Goal: Information Seeking & Learning: Learn about a topic

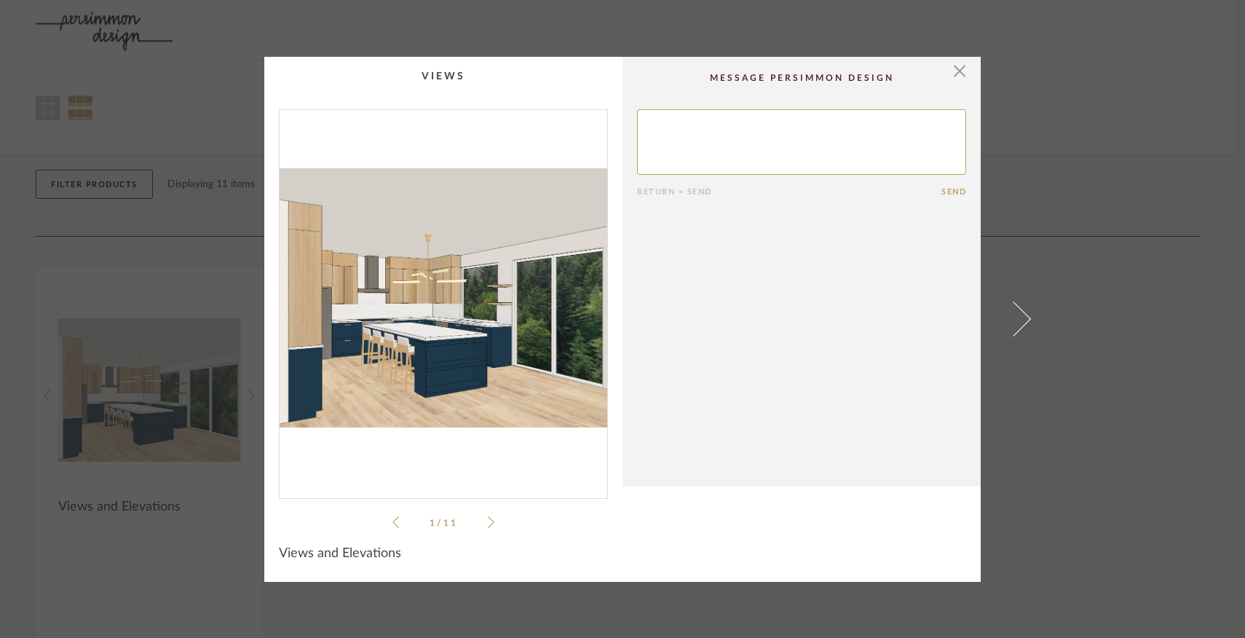
click at [488, 520] on icon at bounding box center [491, 522] width 7 height 13
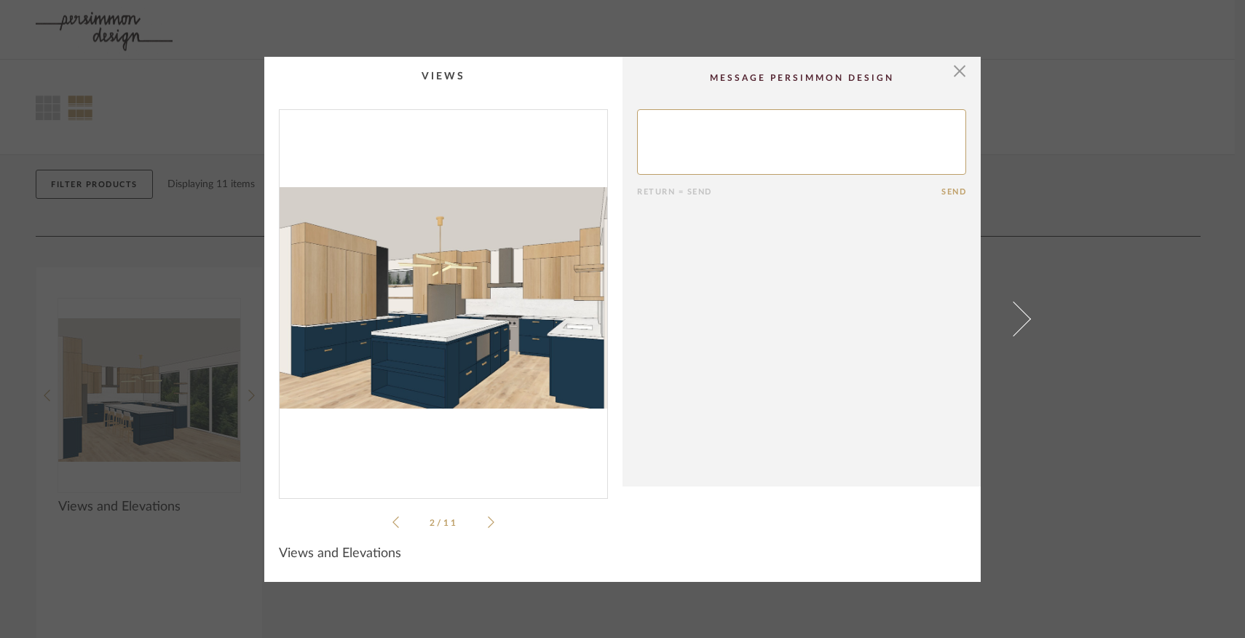
click at [481, 519] on li "2 / 11" at bounding box center [443, 521] width 89 height 17
click at [488, 521] on icon at bounding box center [491, 522] width 7 height 13
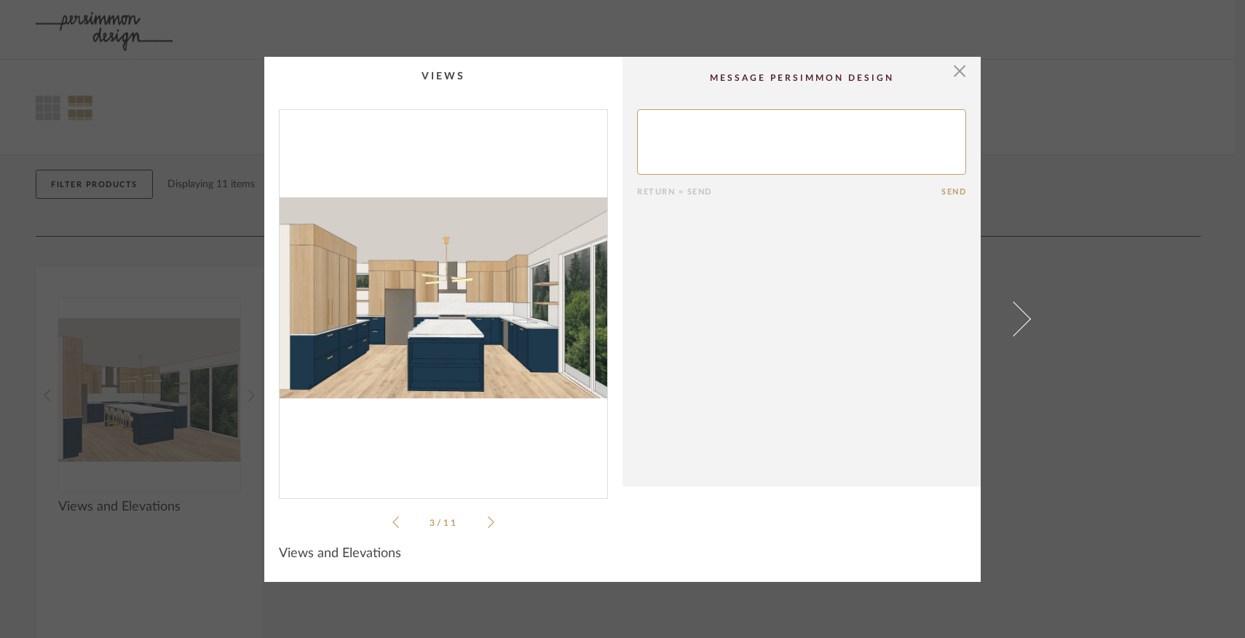
click at [488, 521] on icon at bounding box center [491, 522] width 7 height 13
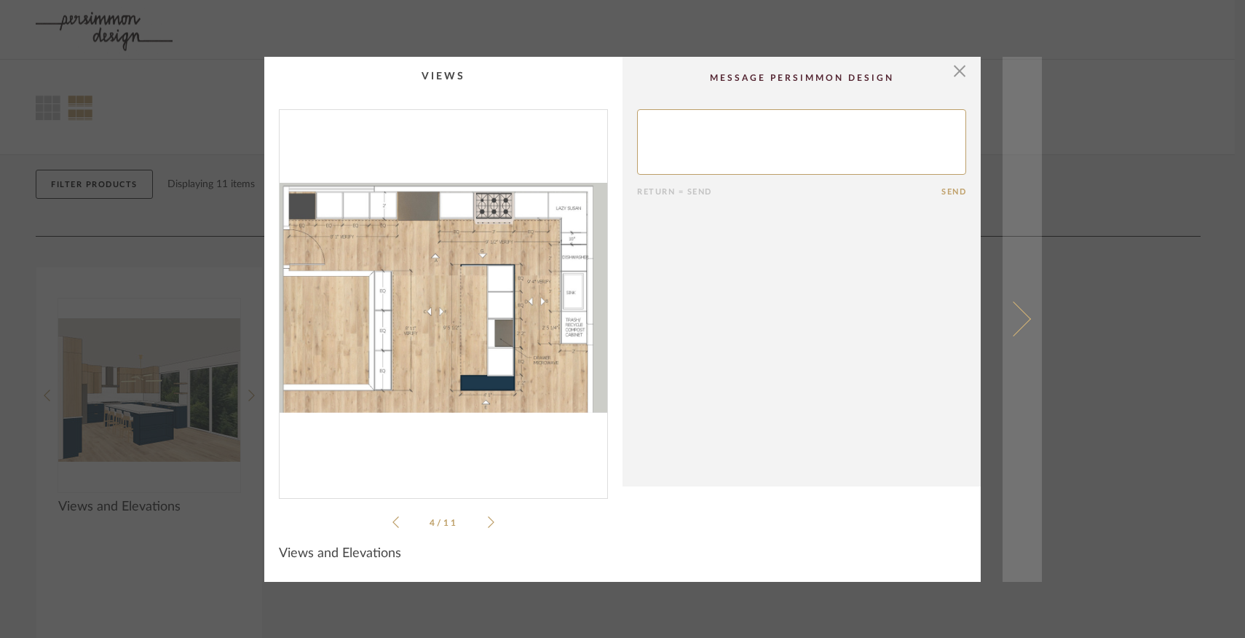
click at [1009, 325] on span at bounding box center [1013, 318] width 35 height 35
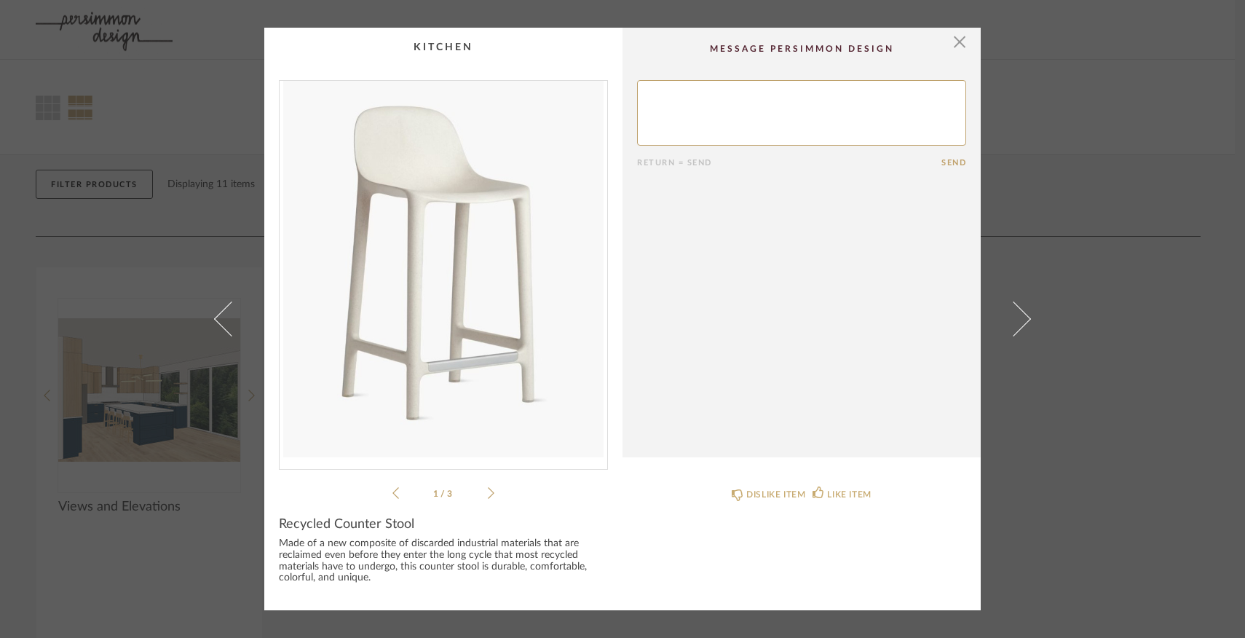
click at [1009, 325] on span at bounding box center [1013, 318] width 35 height 35
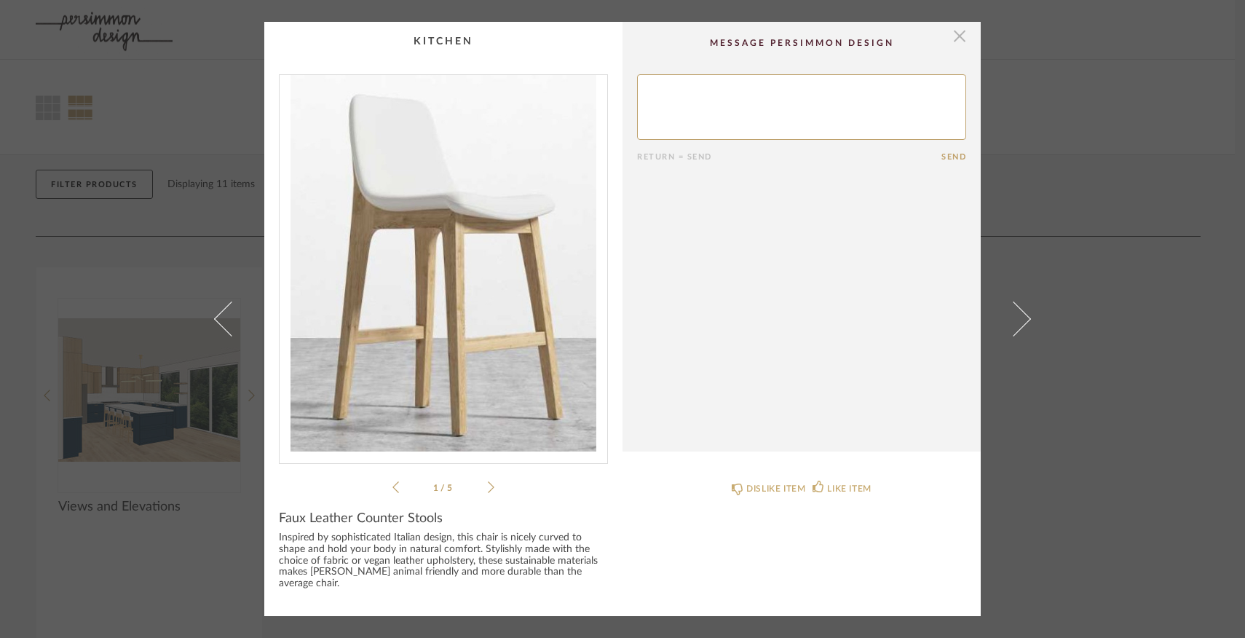
click at [955, 48] on span "button" at bounding box center [959, 36] width 29 height 29
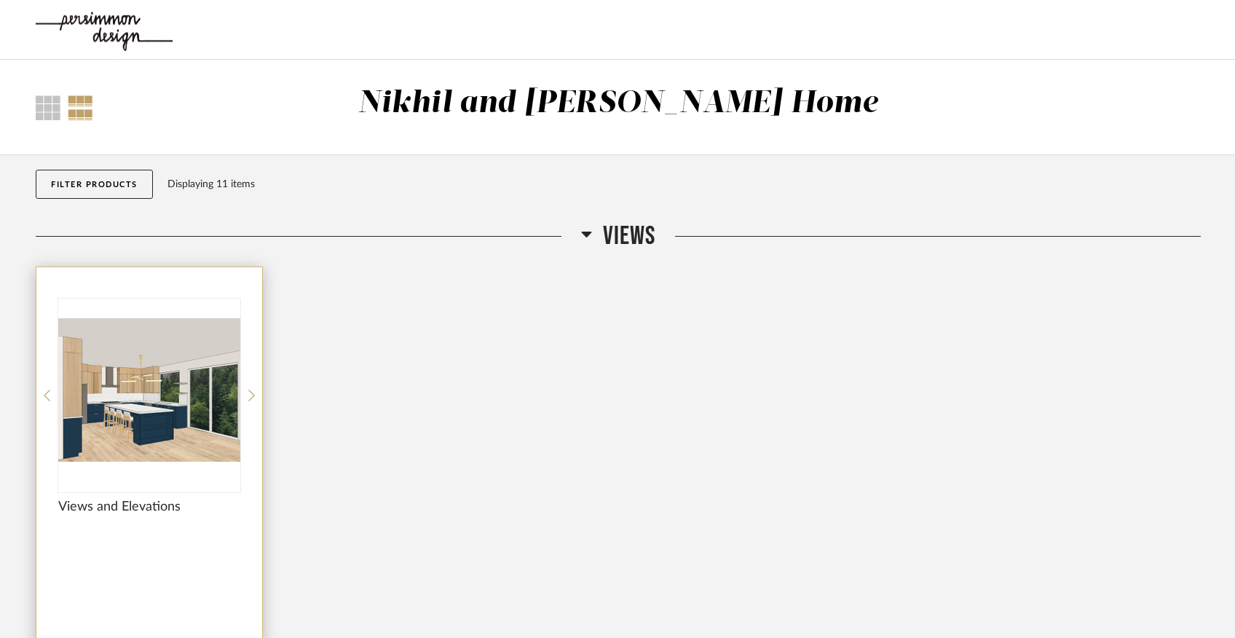
click at [152, 392] on img "0" at bounding box center [149, 390] width 182 height 182
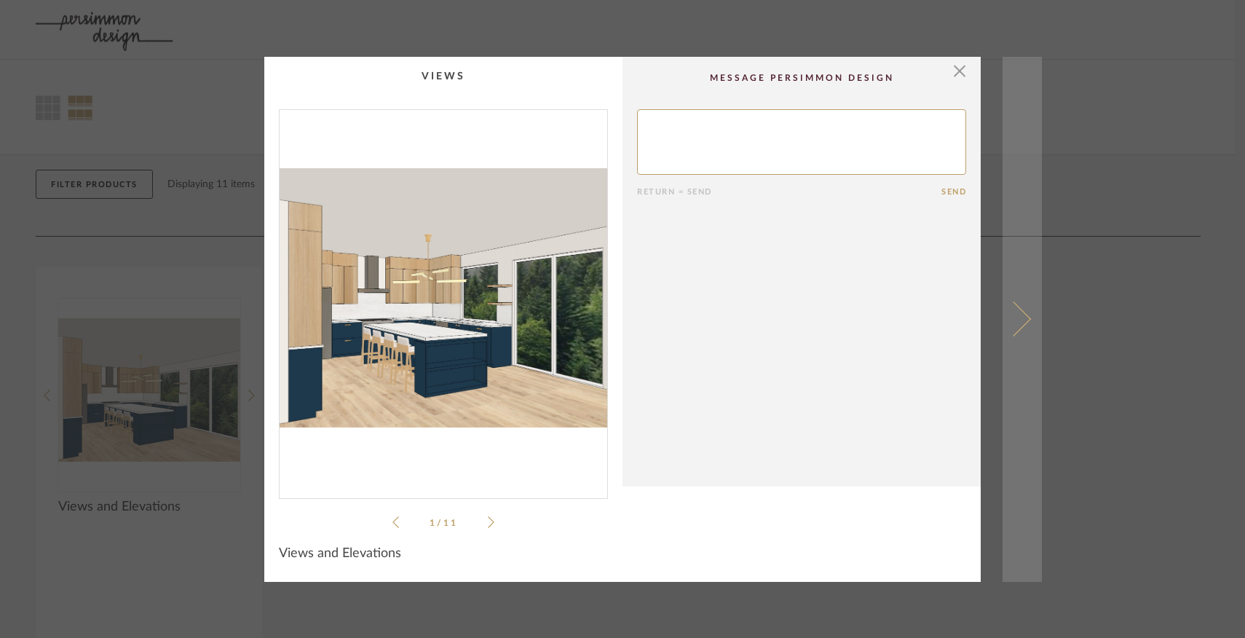
click at [1019, 321] on span at bounding box center [1013, 318] width 35 height 35
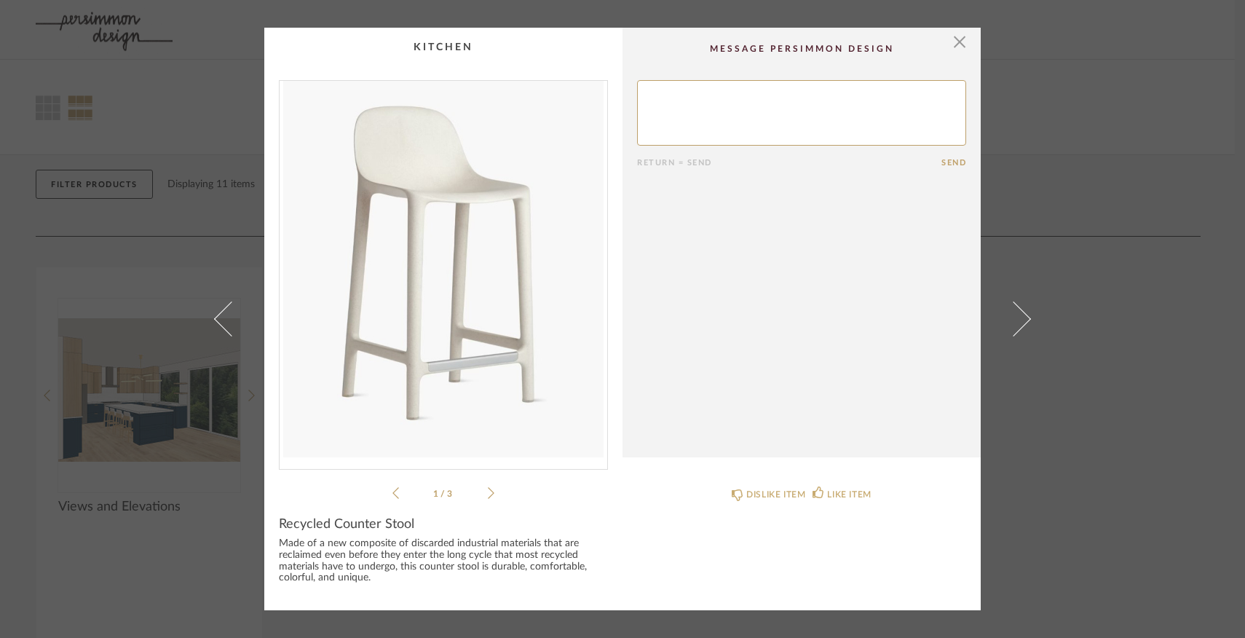
click at [1019, 321] on span at bounding box center [1013, 318] width 35 height 35
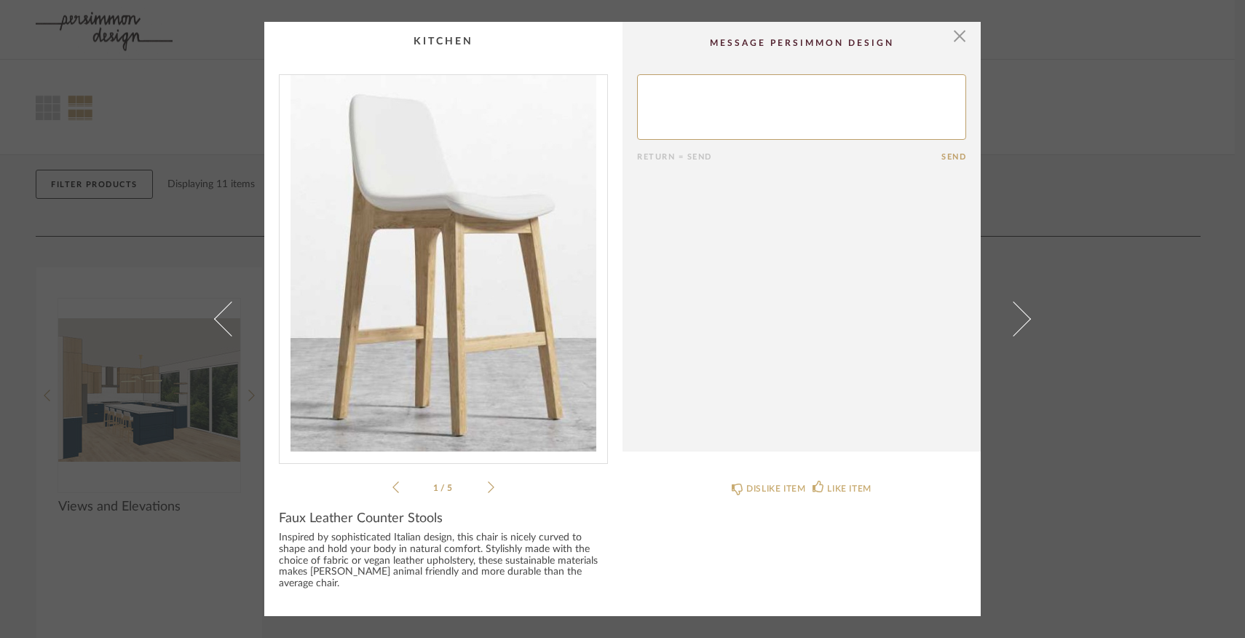
click at [1019, 321] on span at bounding box center [1013, 318] width 35 height 35
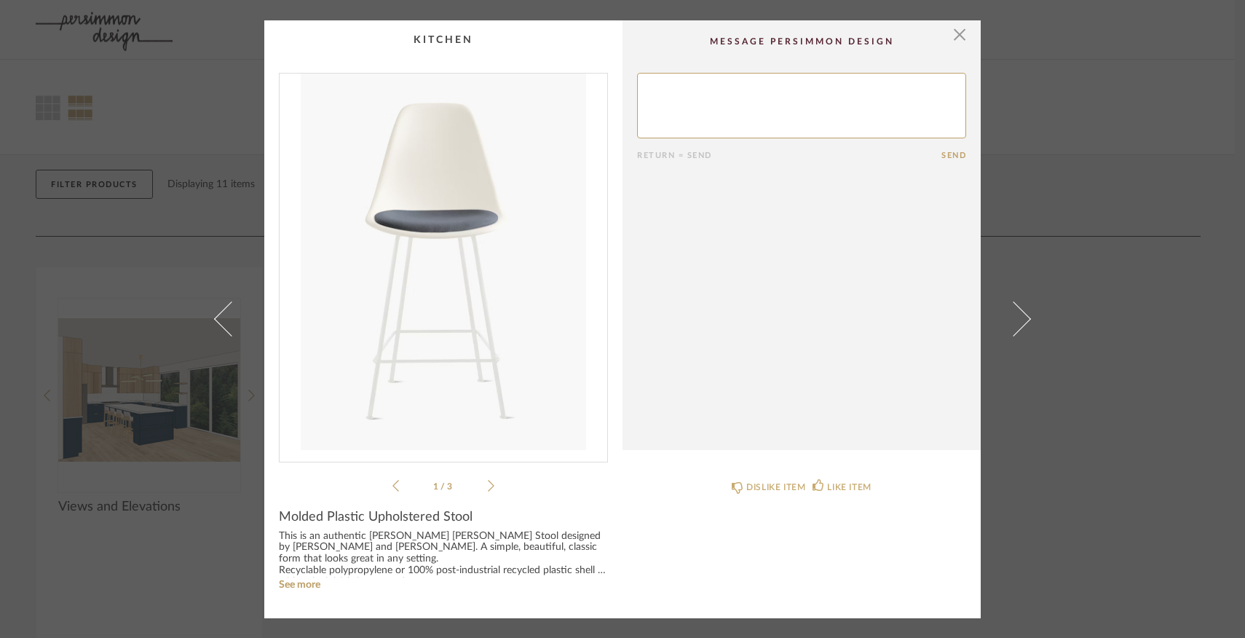
click at [1019, 321] on span at bounding box center [1013, 318] width 35 height 35
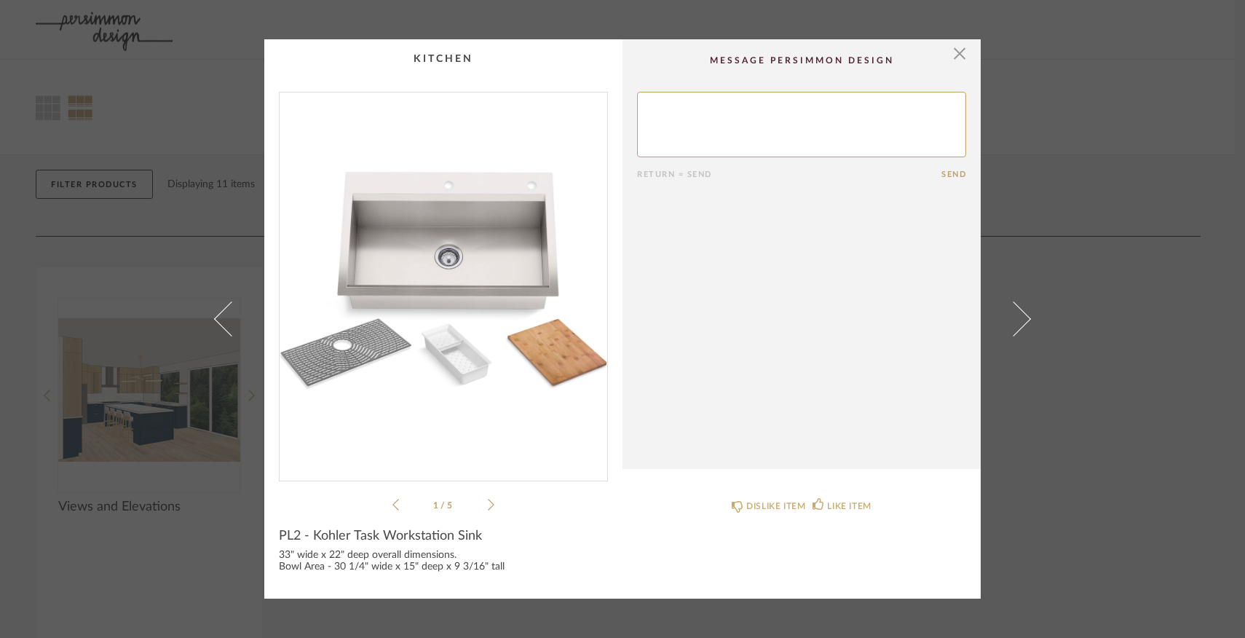
click at [1019, 321] on span at bounding box center [1013, 318] width 35 height 35
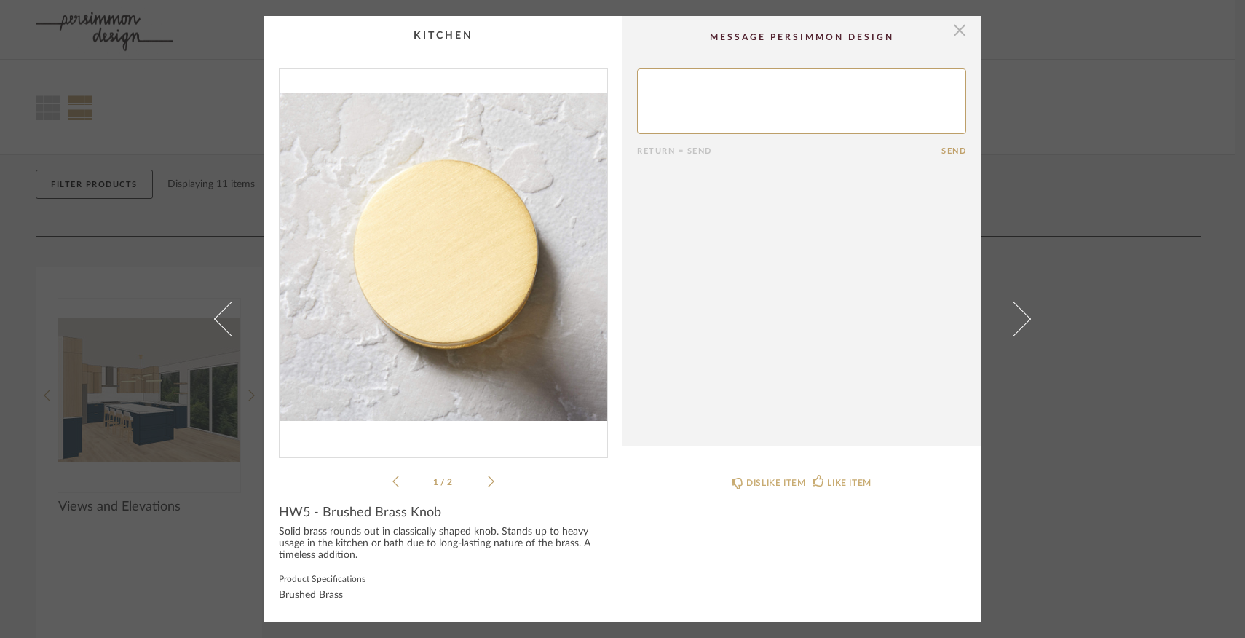
click at [952, 36] on span "button" at bounding box center [959, 30] width 29 height 29
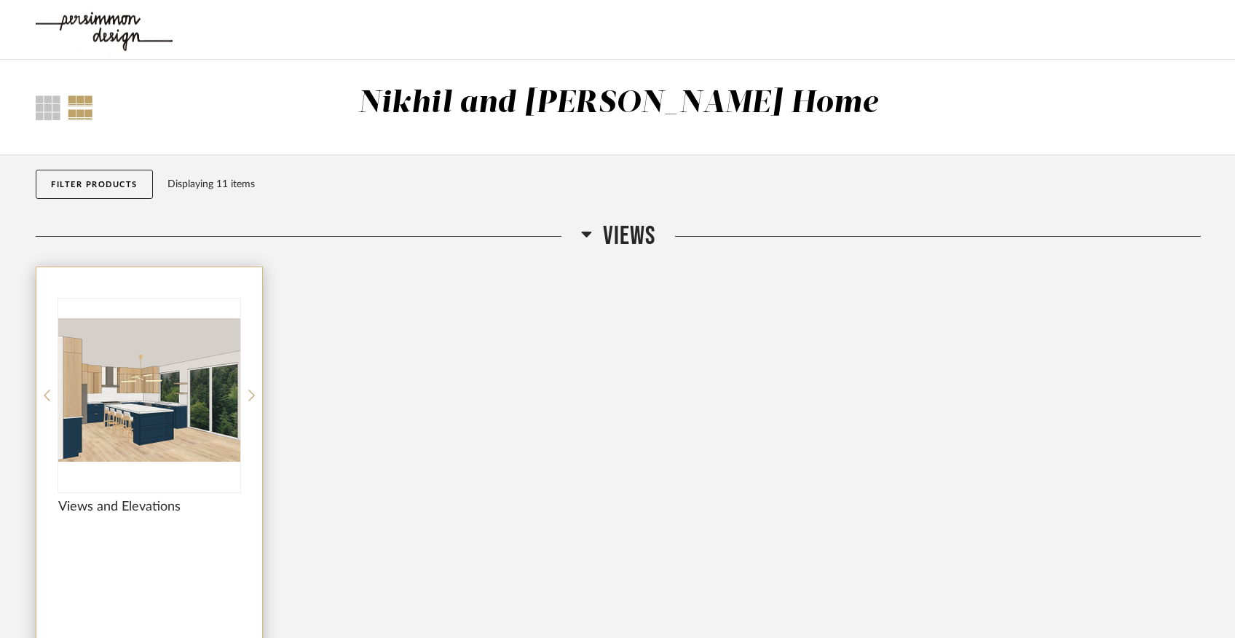
click at [176, 354] on img "0" at bounding box center [149, 390] width 182 height 182
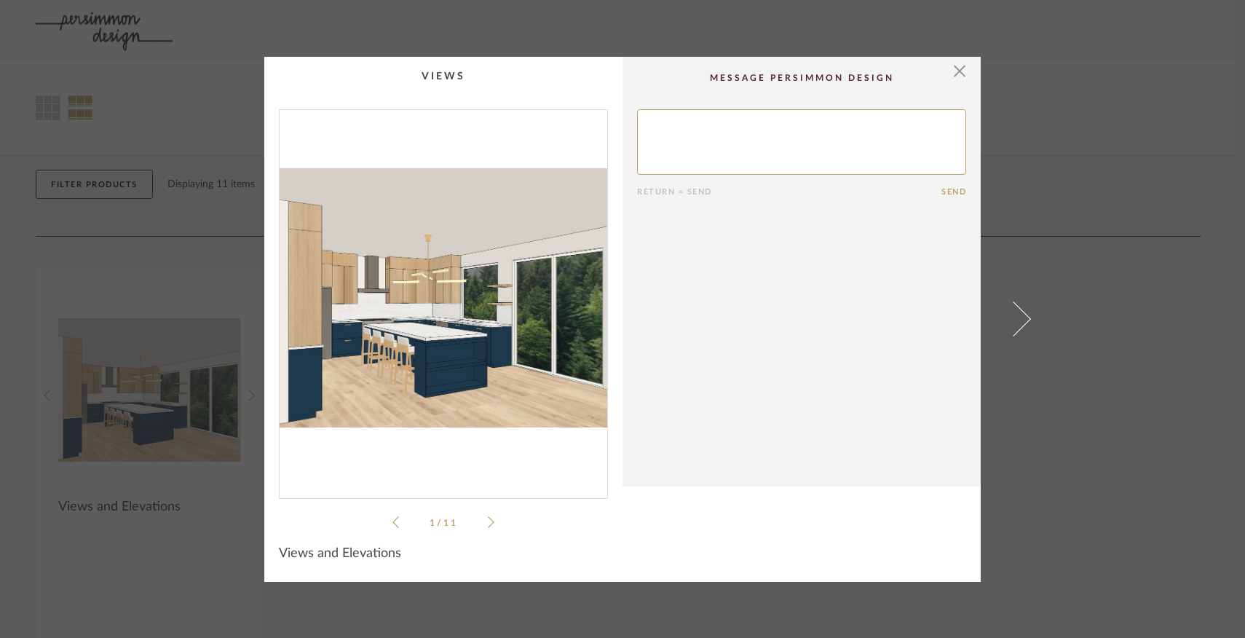
click at [488, 526] on icon at bounding box center [491, 522] width 7 height 13
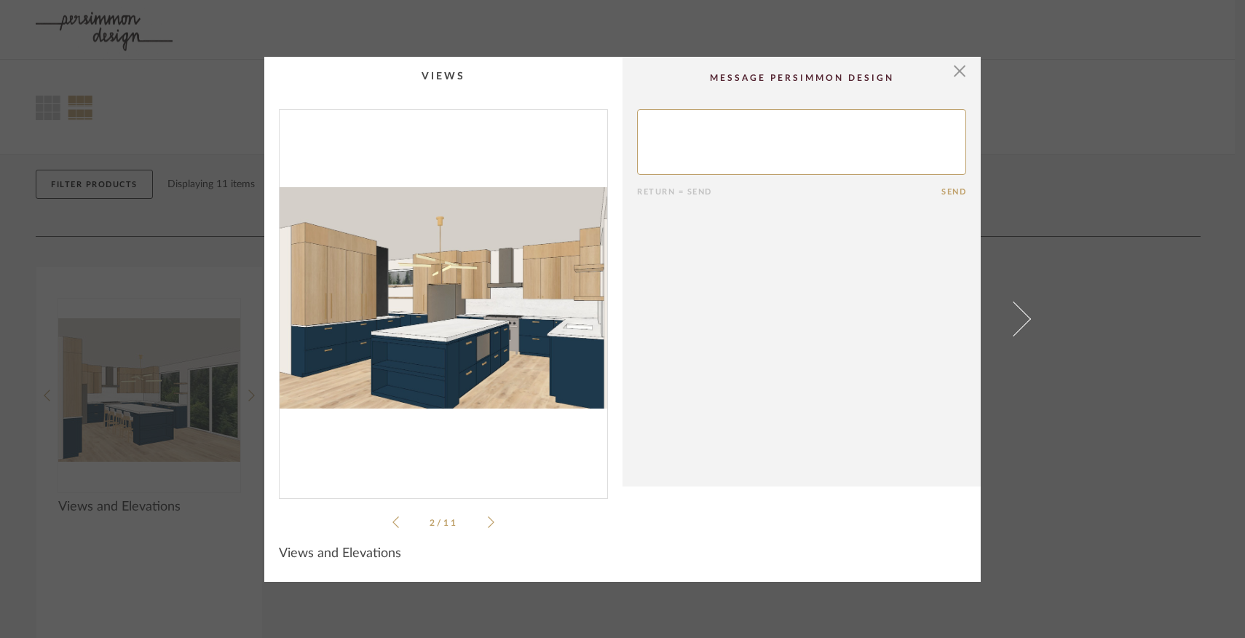
click at [488, 526] on icon at bounding box center [491, 522] width 7 height 13
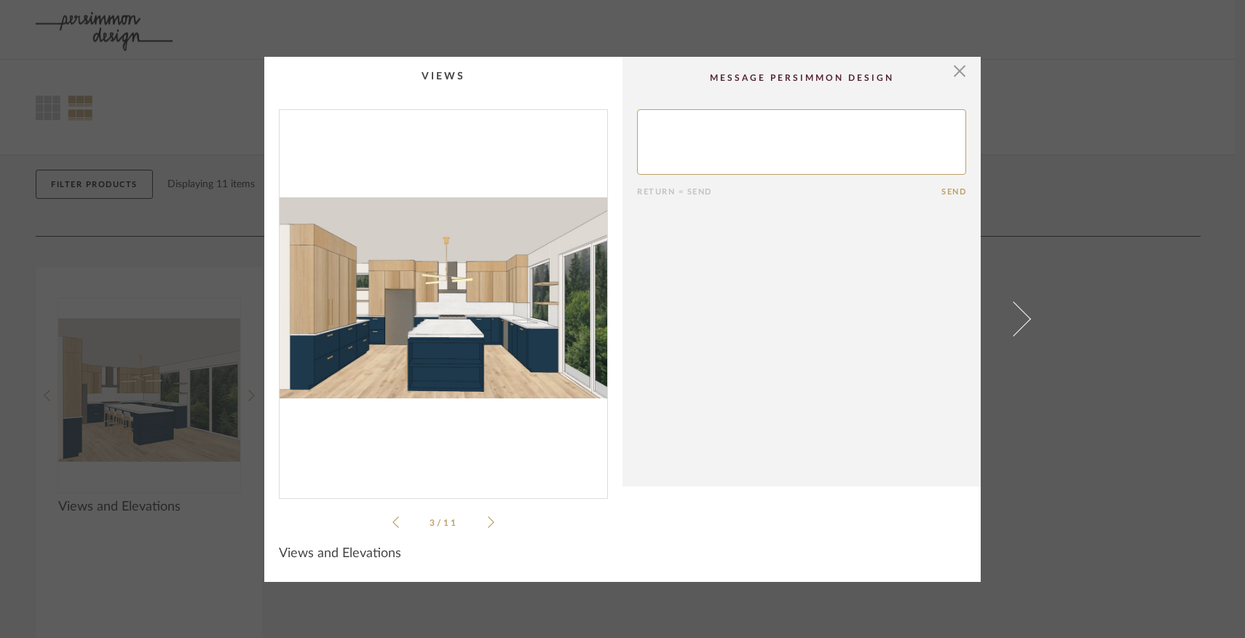
click at [488, 526] on icon at bounding box center [491, 522] width 7 height 13
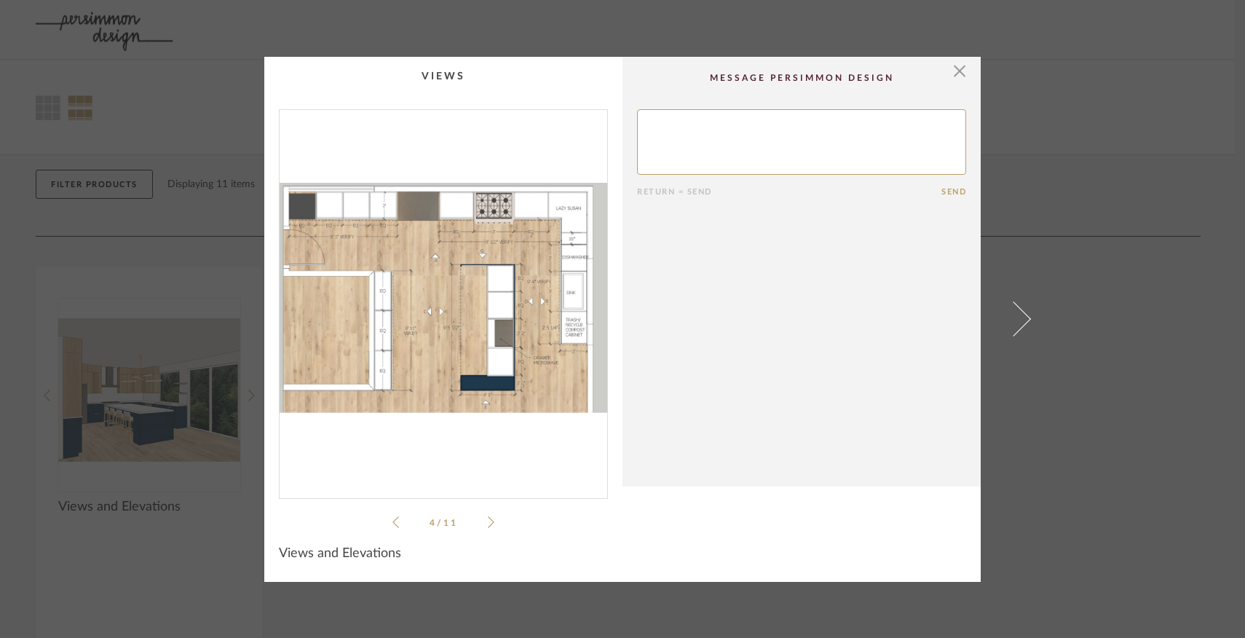
click at [488, 526] on icon at bounding box center [491, 522] width 7 height 13
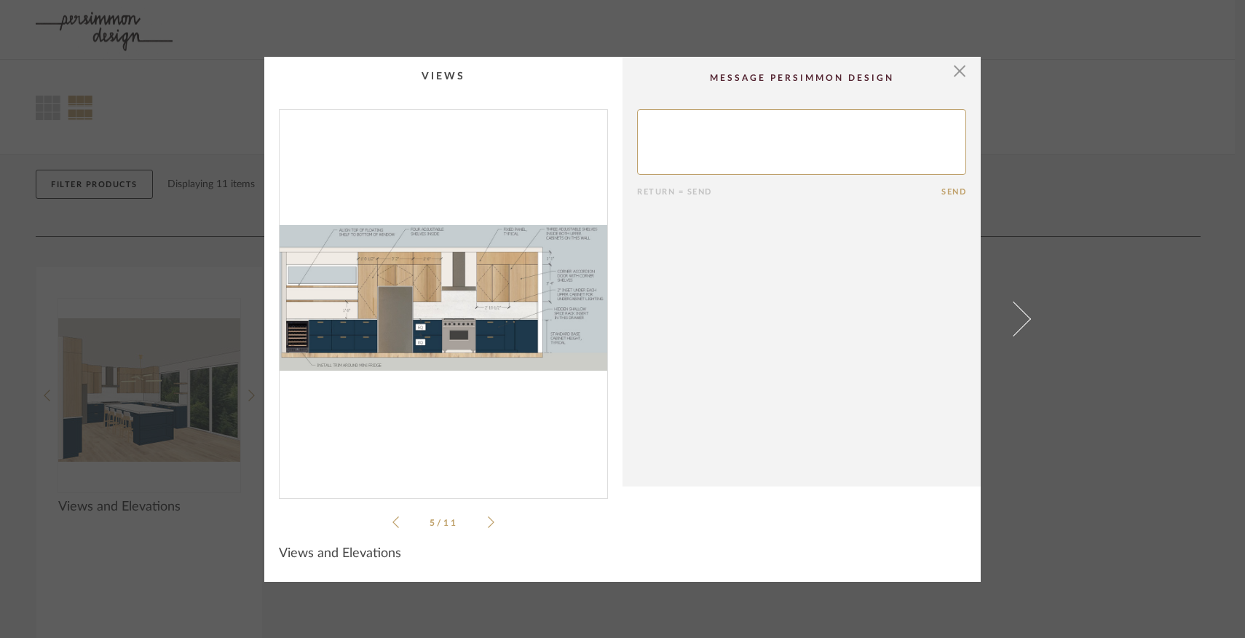
click at [488, 526] on icon at bounding box center [491, 522] width 7 height 13
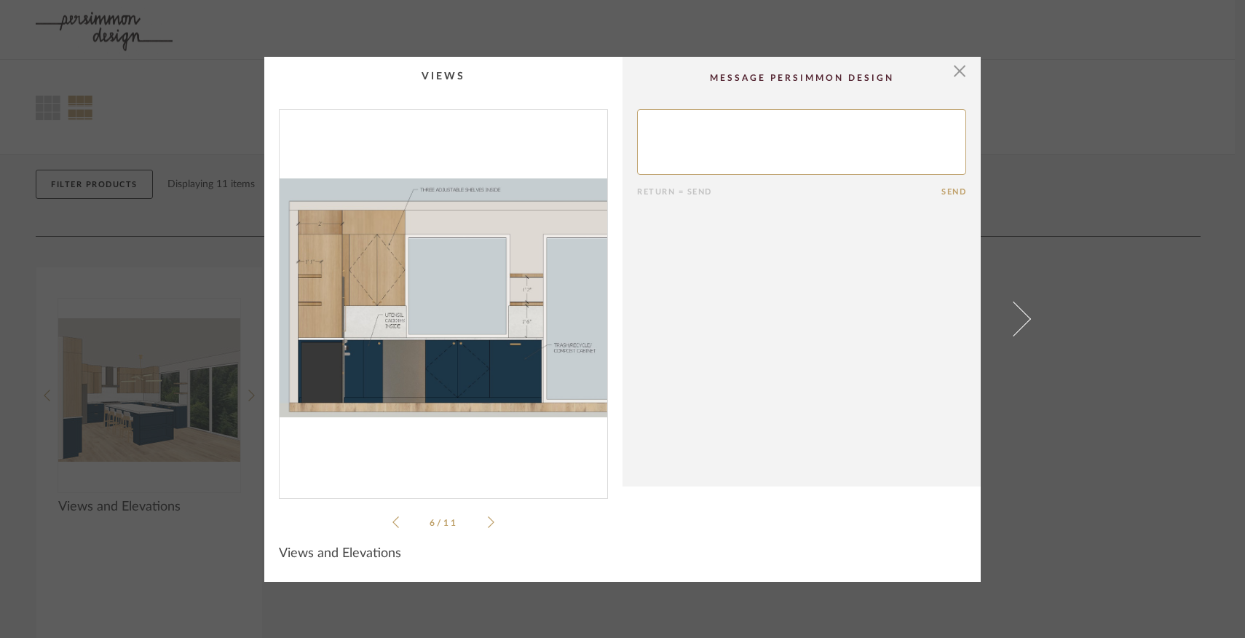
click at [488, 521] on icon at bounding box center [491, 522] width 7 height 13
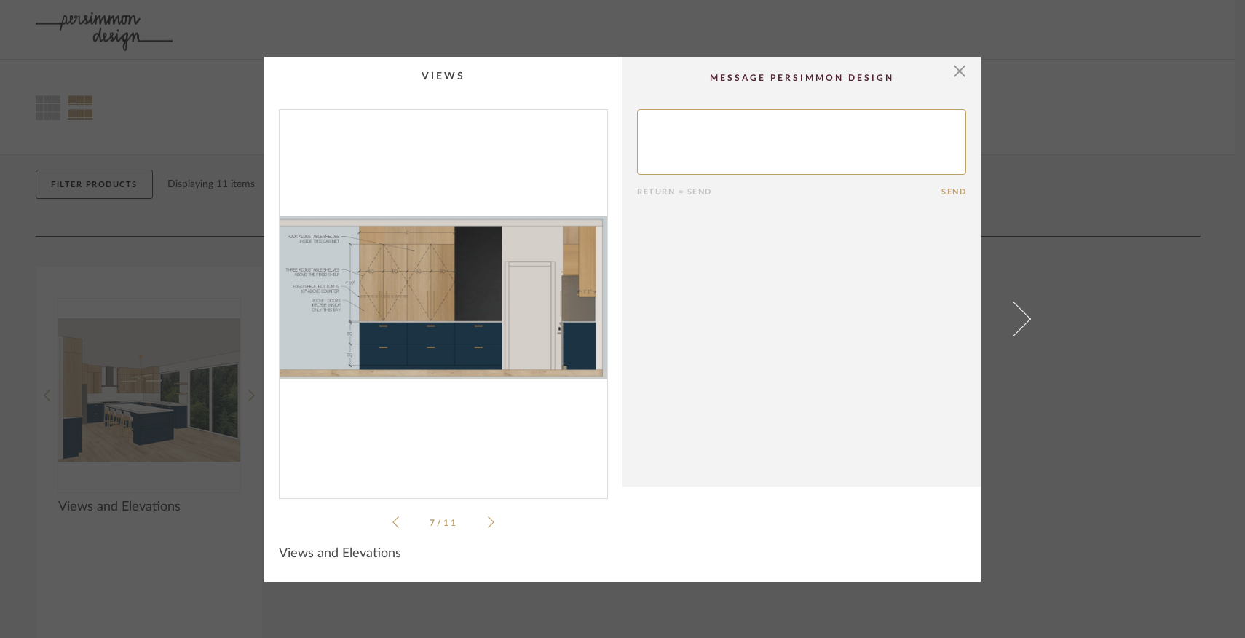
click at [488, 519] on icon at bounding box center [491, 522] width 7 height 13
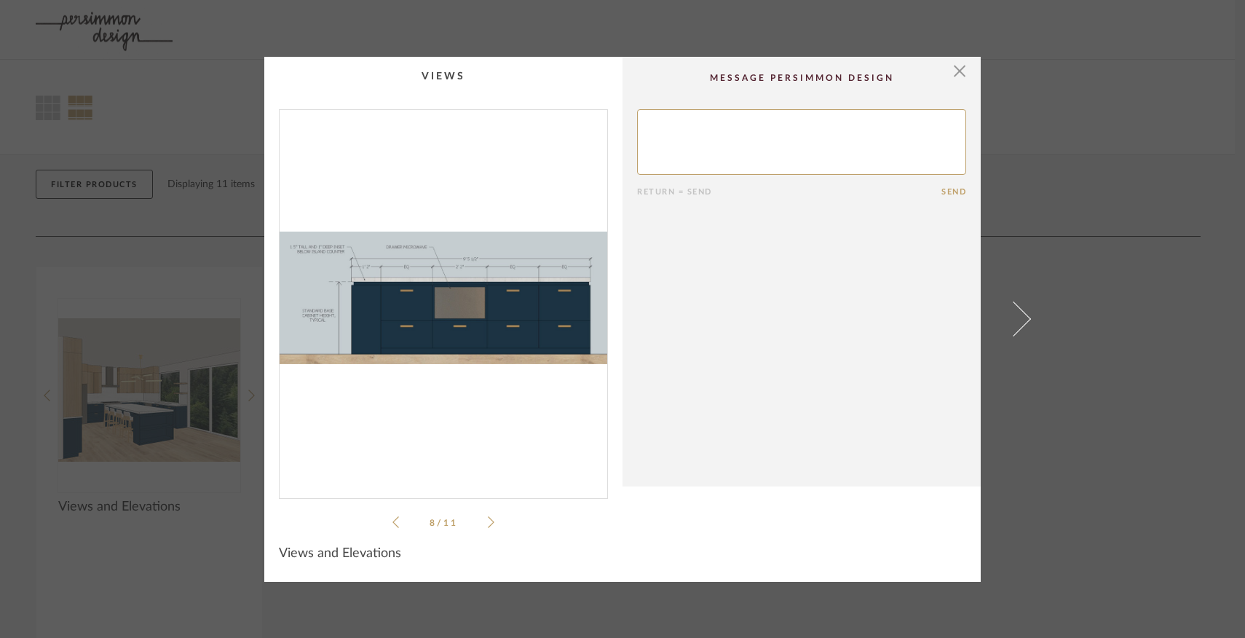
click at [489, 522] on icon at bounding box center [491, 522] width 7 height 13
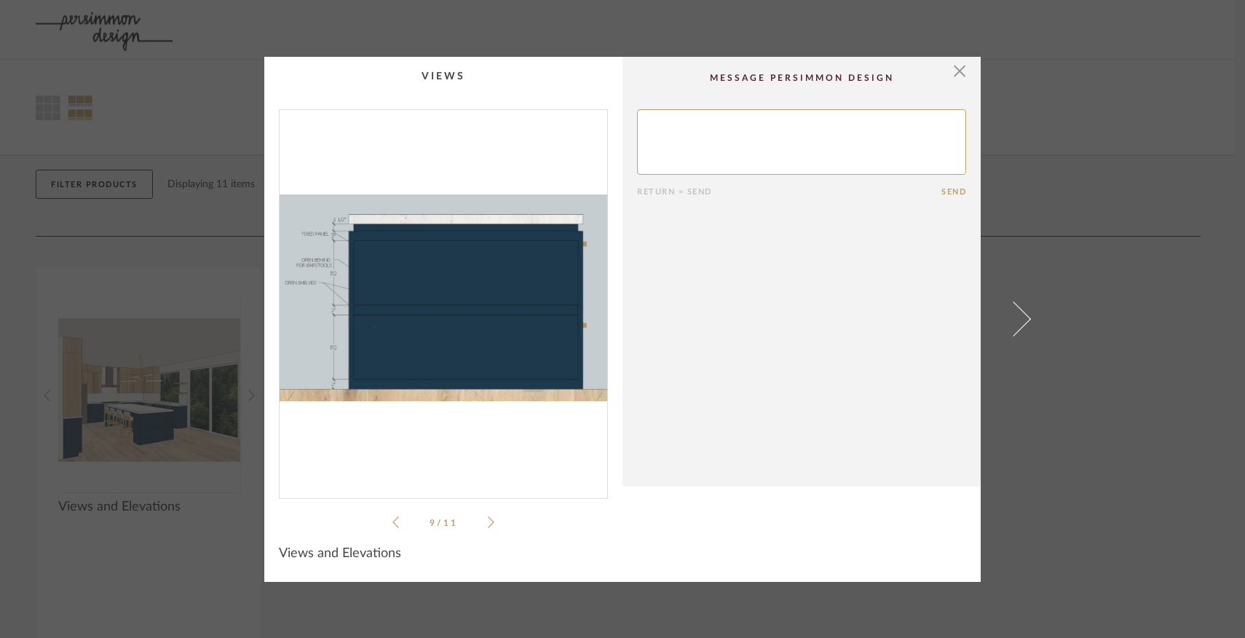
click at [488, 525] on icon at bounding box center [491, 522] width 7 height 13
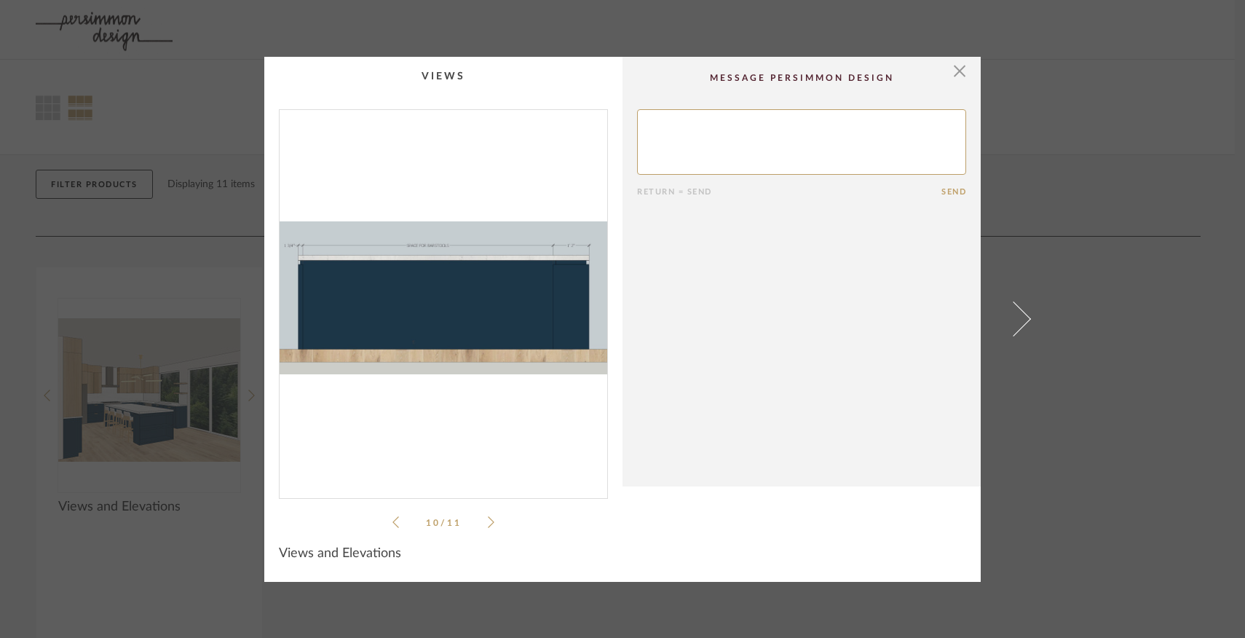
click at [488, 524] on icon at bounding box center [491, 522] width 7 height 13
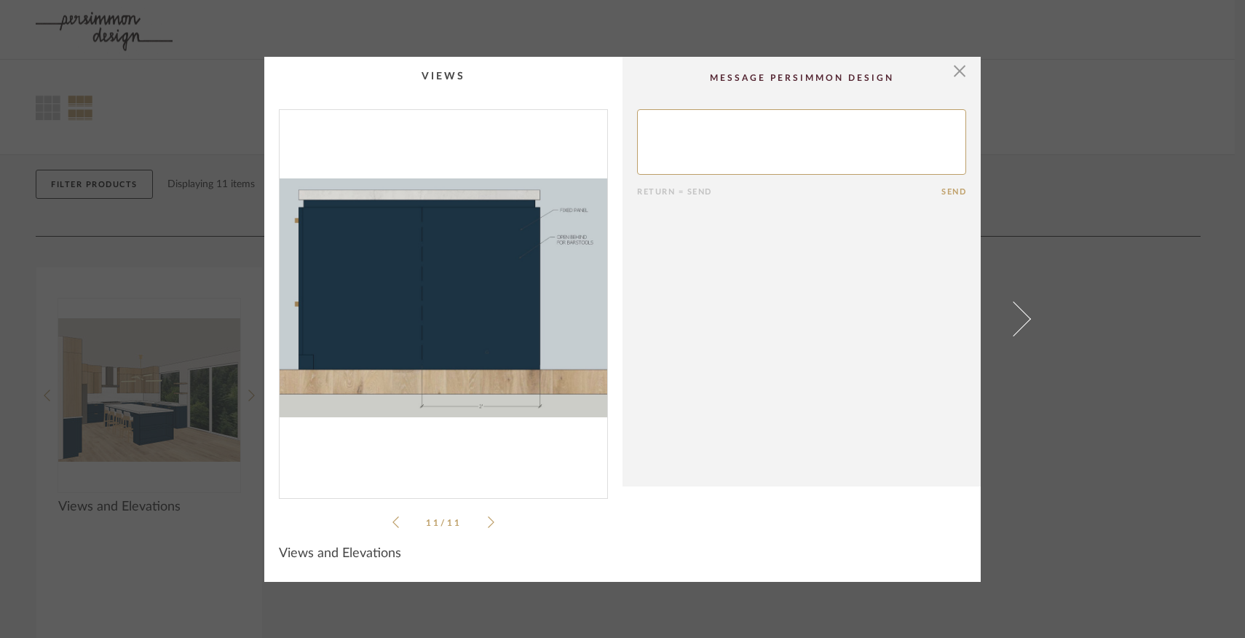
click at [488, 519] on icon at bounding box center [491, 522] width 7 height 13
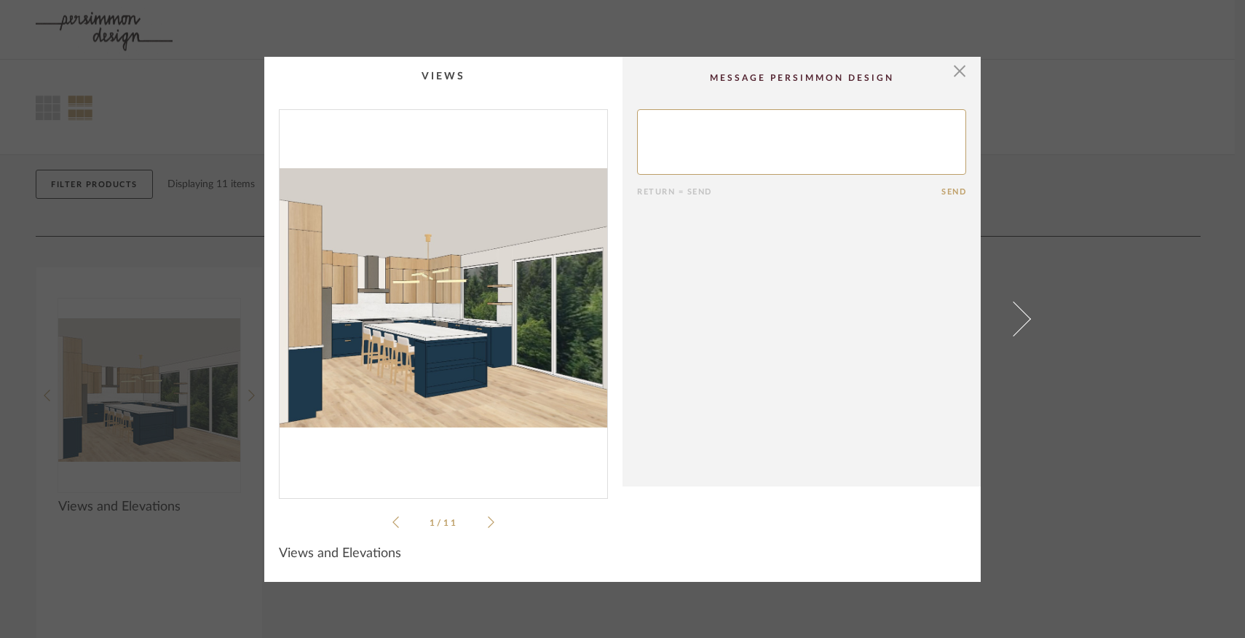
click at [488, 519] on icon at bounding box center [491, 522] width 7 height 13
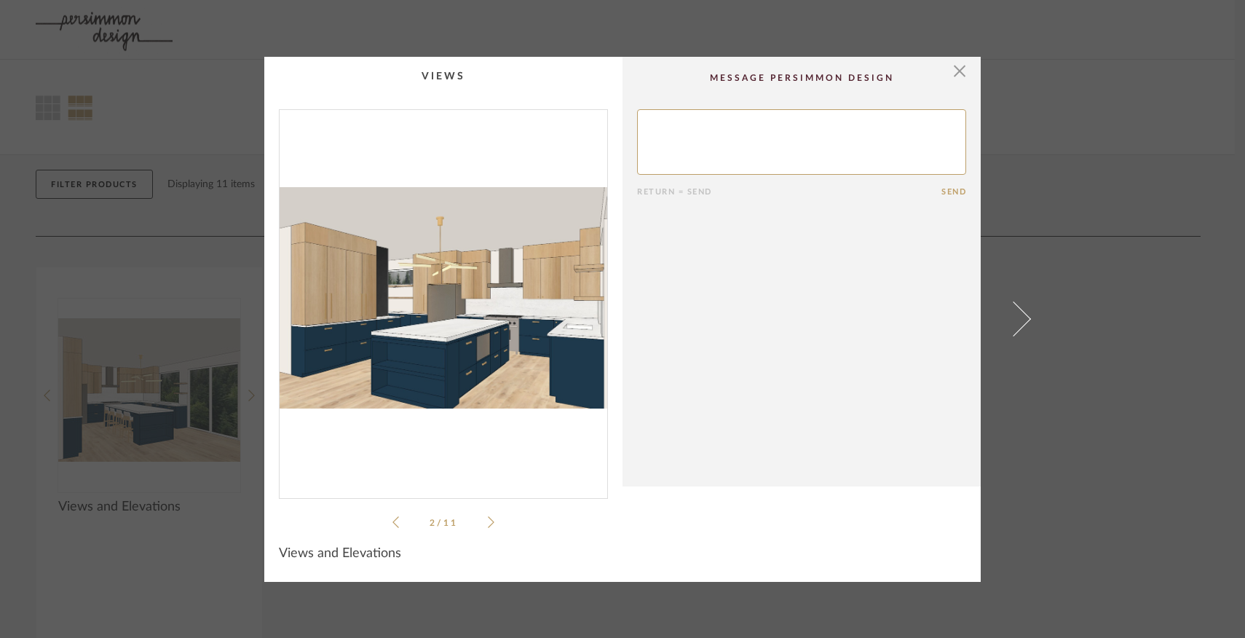
click at [488, 519] on icon at bounding box center [491, 522] width 7 height 13
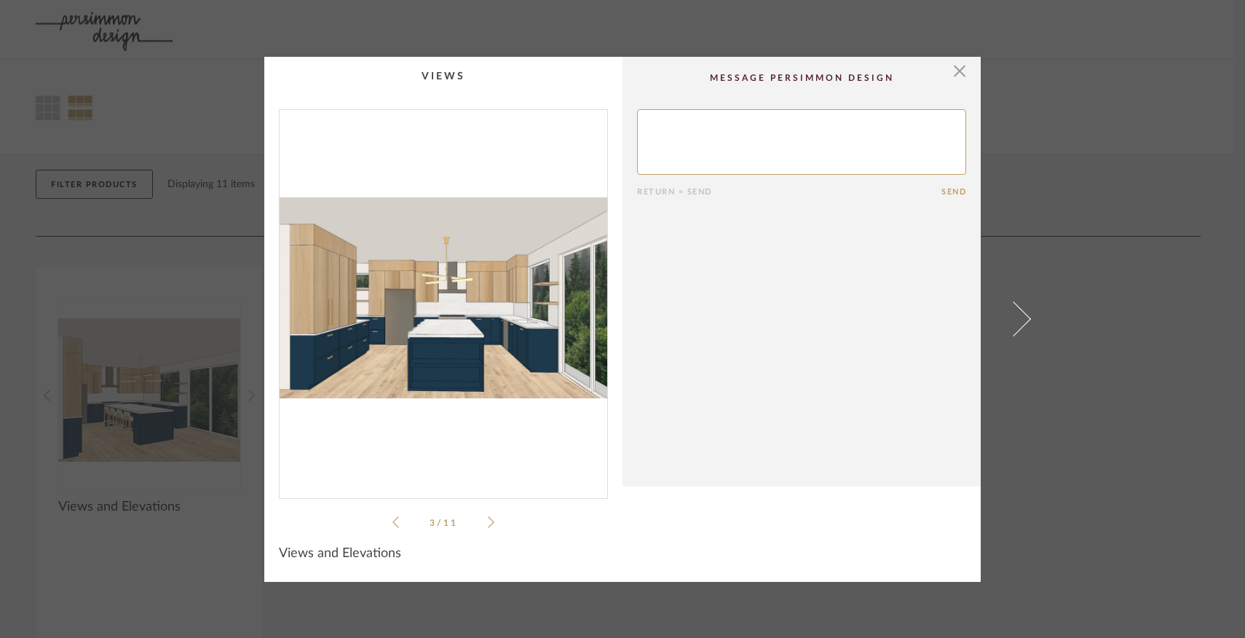
click at [488, 519] on icon at bounding box center [491, 522] width 7 height 13
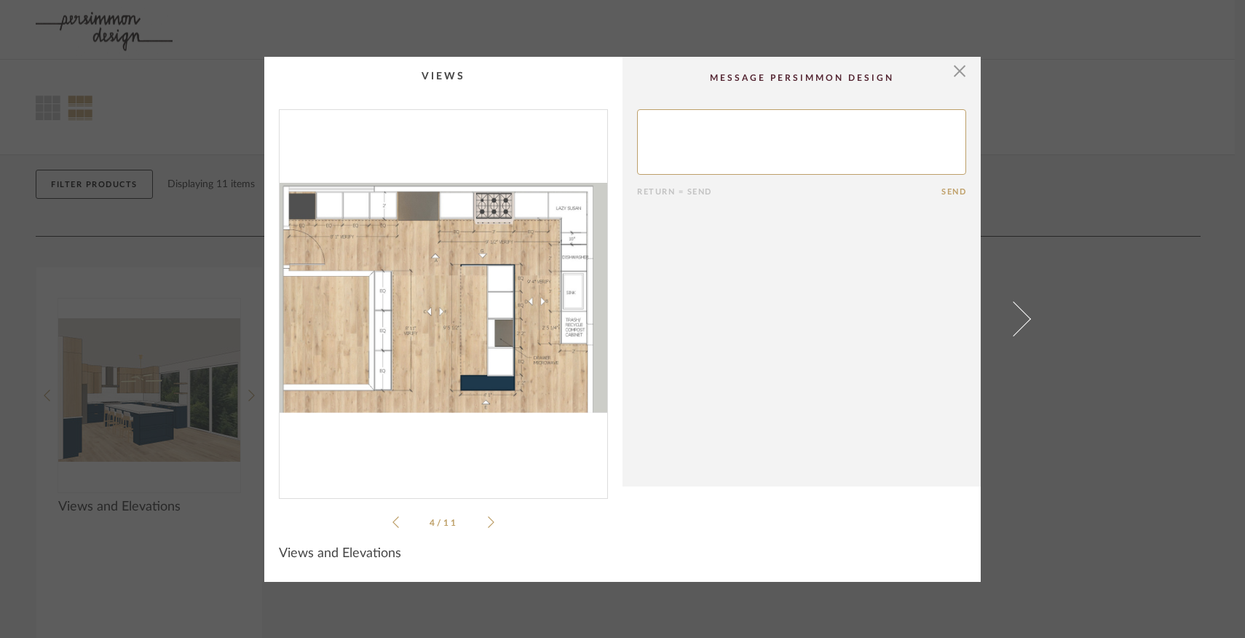
click at [488, 522] on icon at bounding box center [491, 522] width 7 height 13
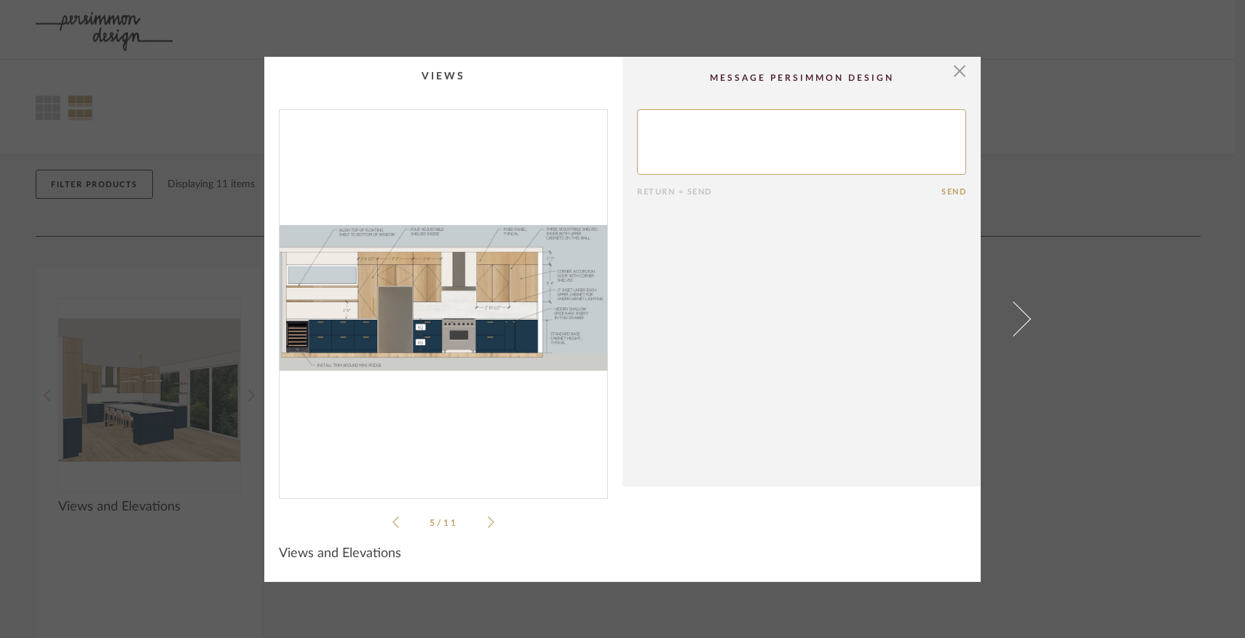
click at [488, 524] on icon at bounding box center [491, 522] width 7 height 13
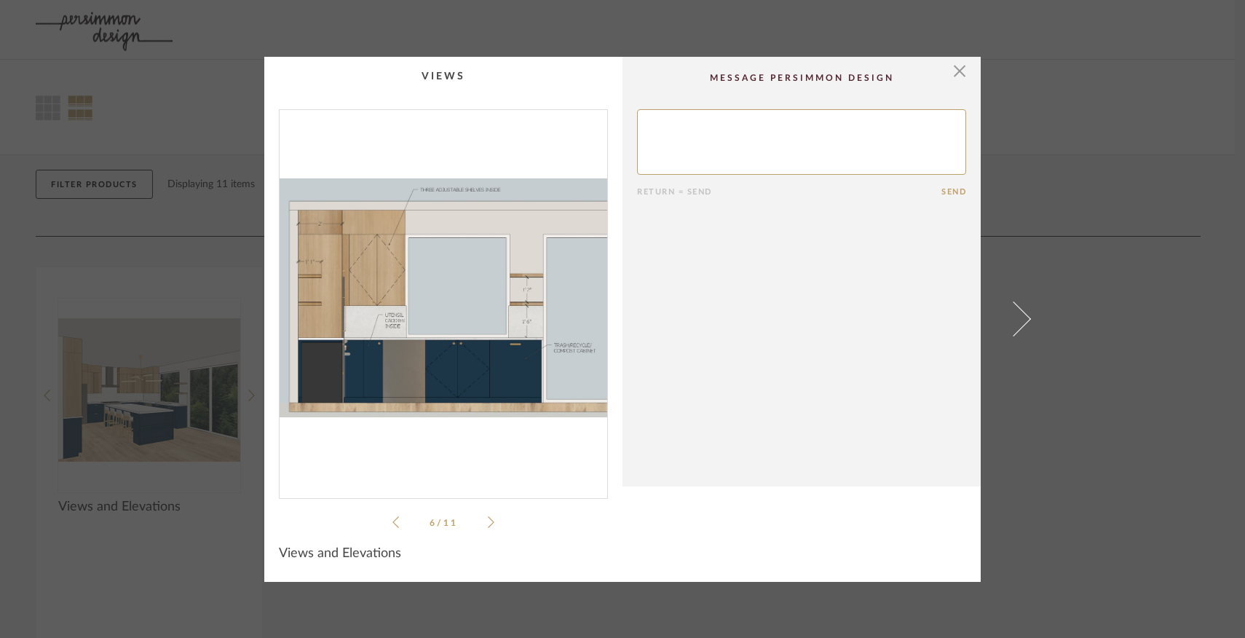
click at [488, 524] on icon at bounding box center [491, 522] width 7 height 13
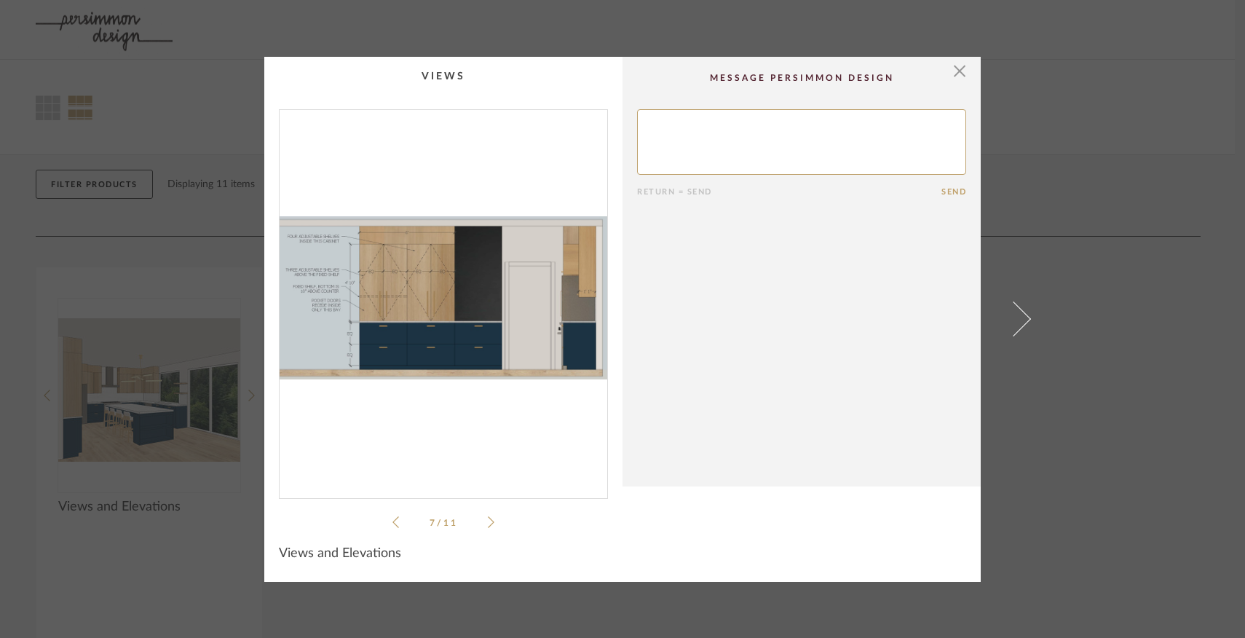
click at [488, 524] on icon at bounding box center [491, 522] width 7 height 13
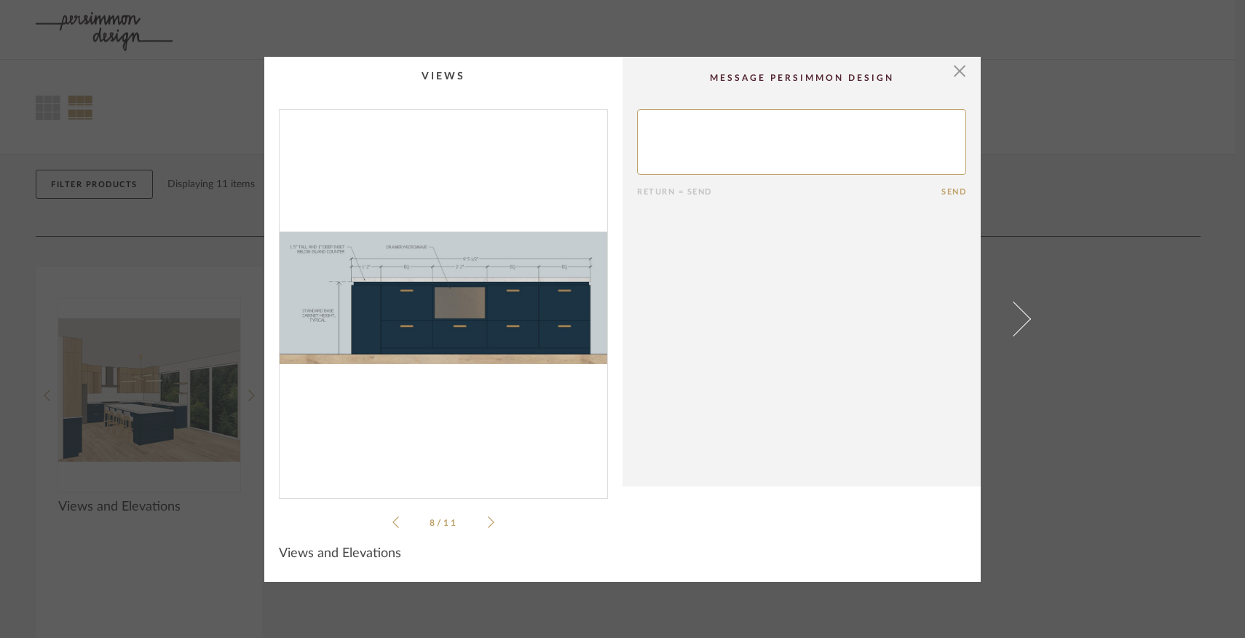
click at [488, 524] on icon at bounding box center [491, 522] width 7 height 13
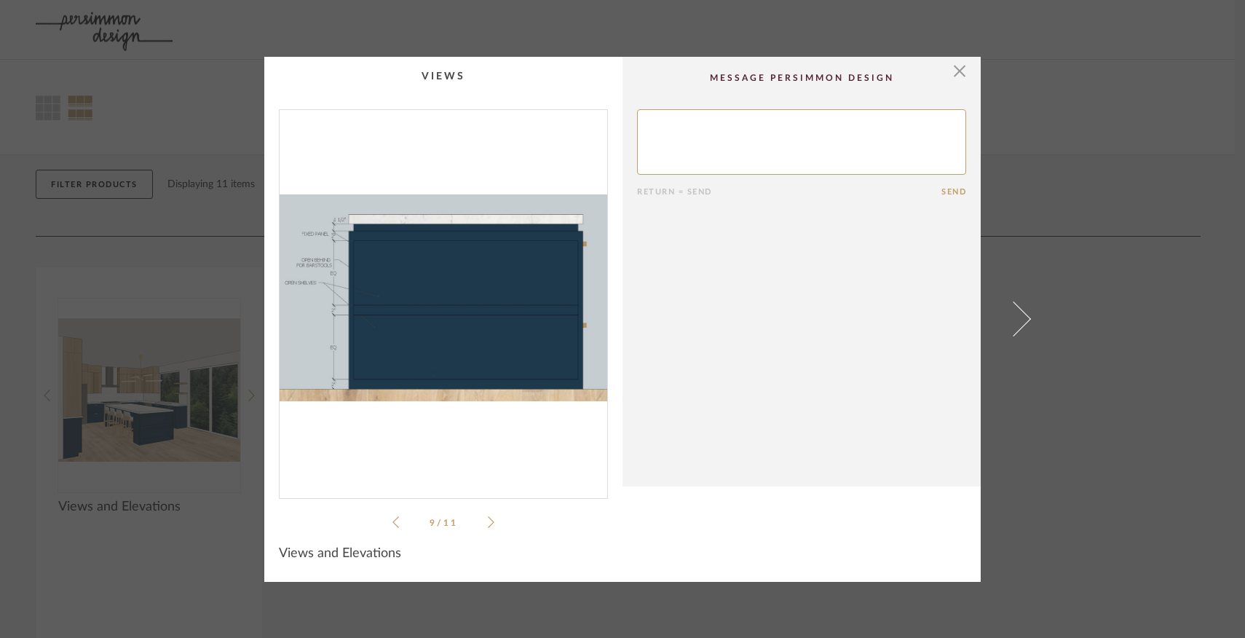
click at [488, 524] on icon at bounding box center [491, 522] width 7 height 13
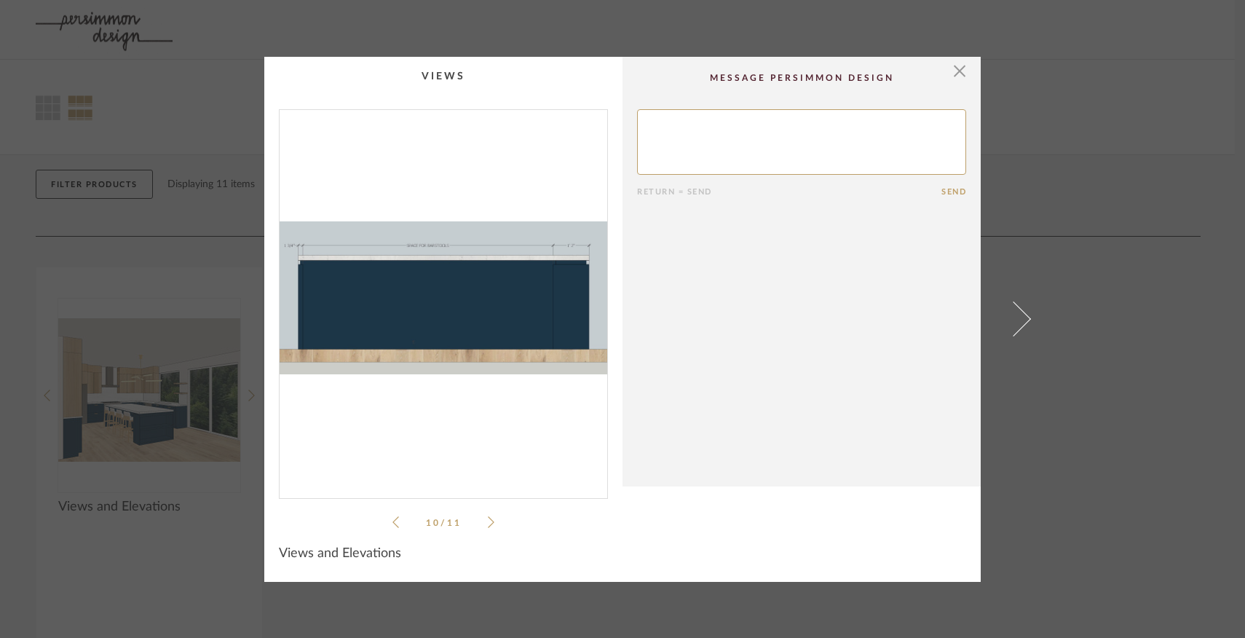
click at [488, 524] on icon at bounding box center [491, 522] width 7 height 13
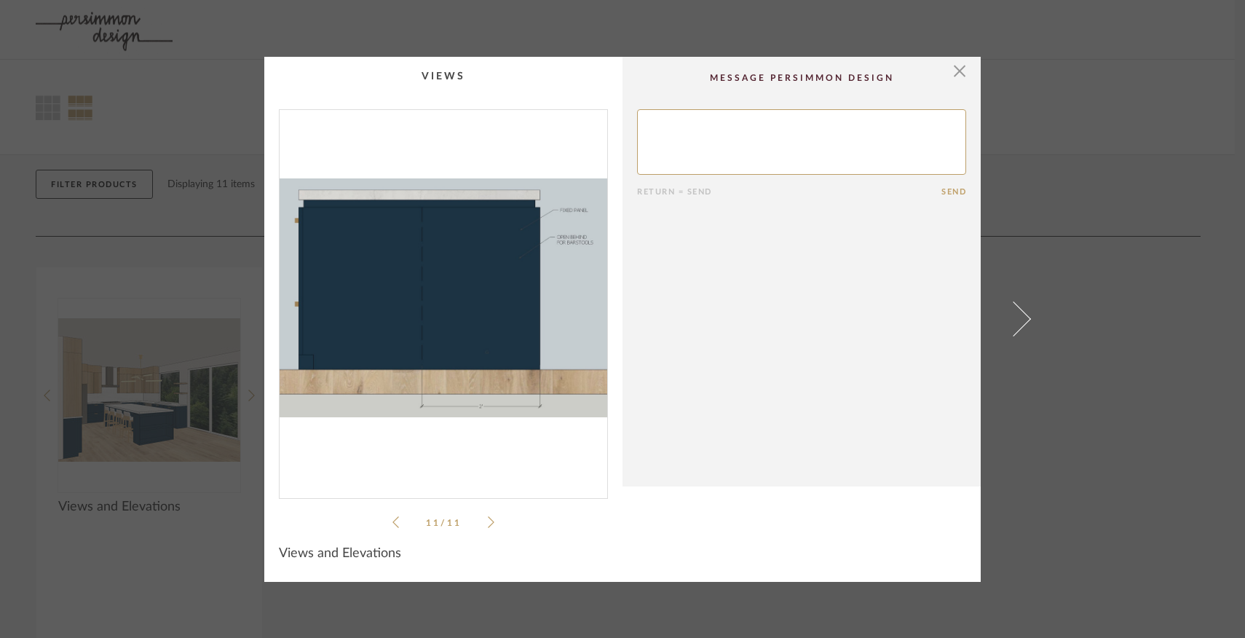
click at [488, 524] on icon at bounding box center [491, 522] width 7 height 13
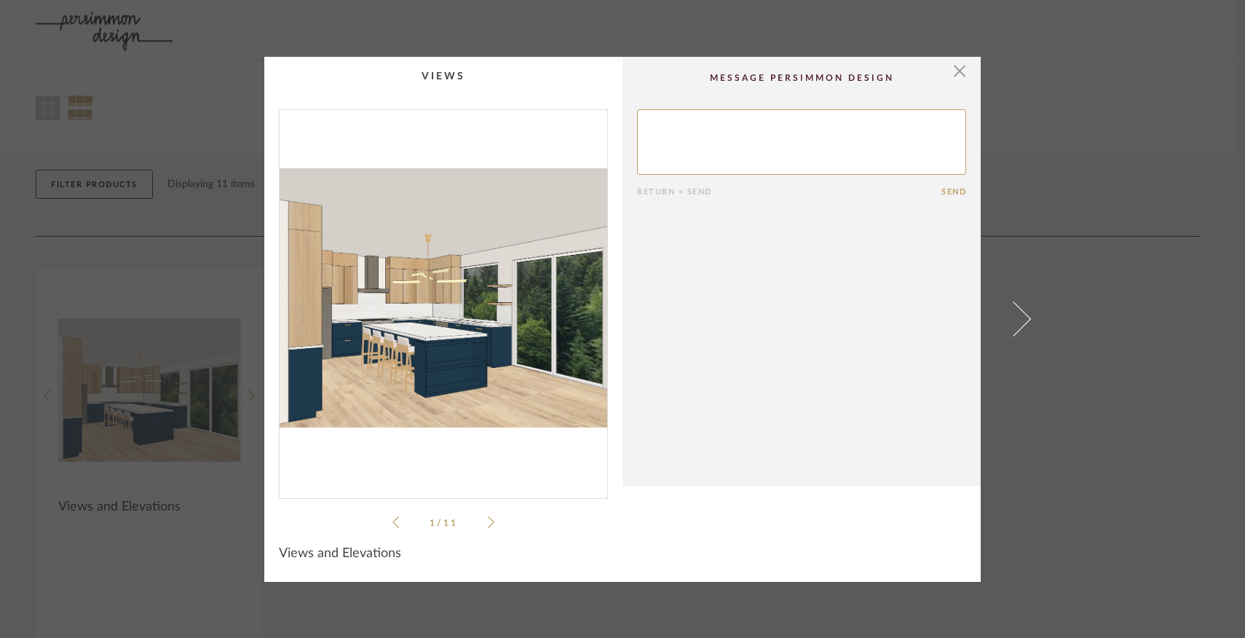
click at [488, 524] on icon at bounding box center [491, 522] width 7 height 13
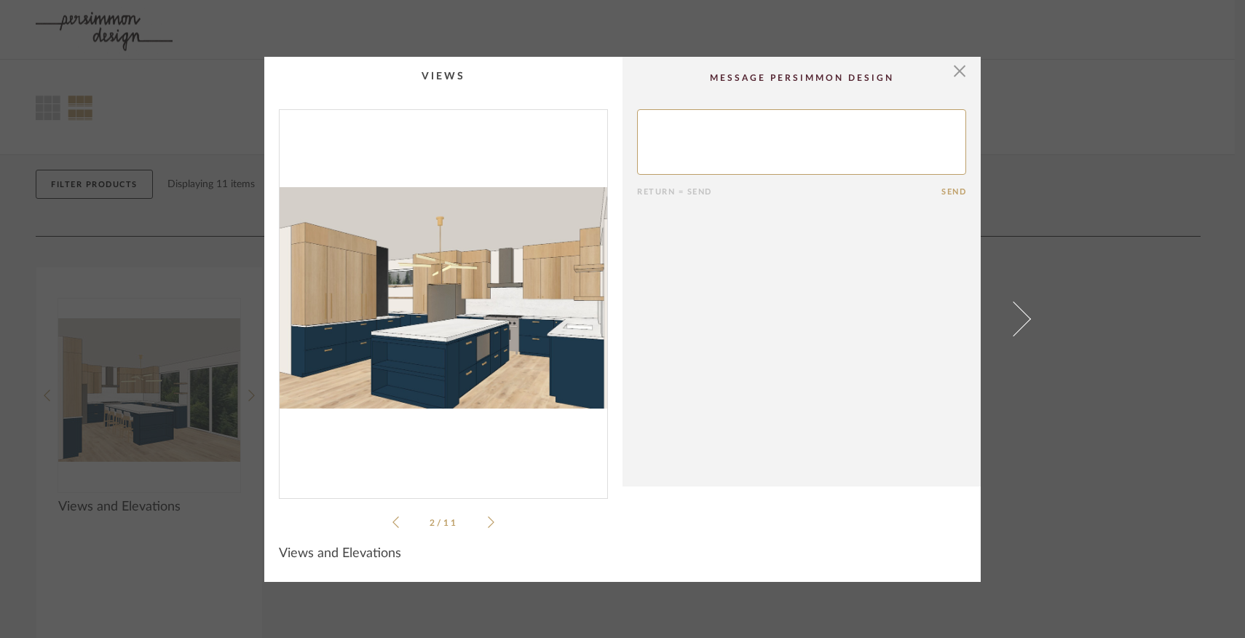
click at [488, 524] on icon at bounding box center [491, 522] width 7 height 13
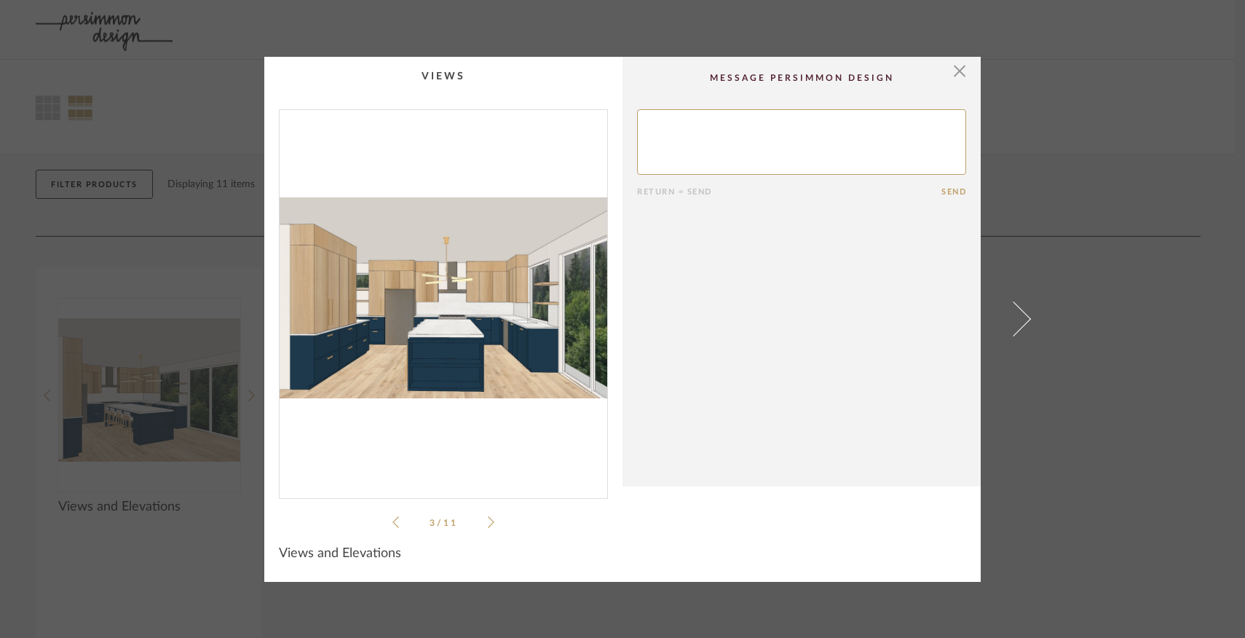
click at [488, 524] on icon at bounding box center [491, 522] width 7 height 13
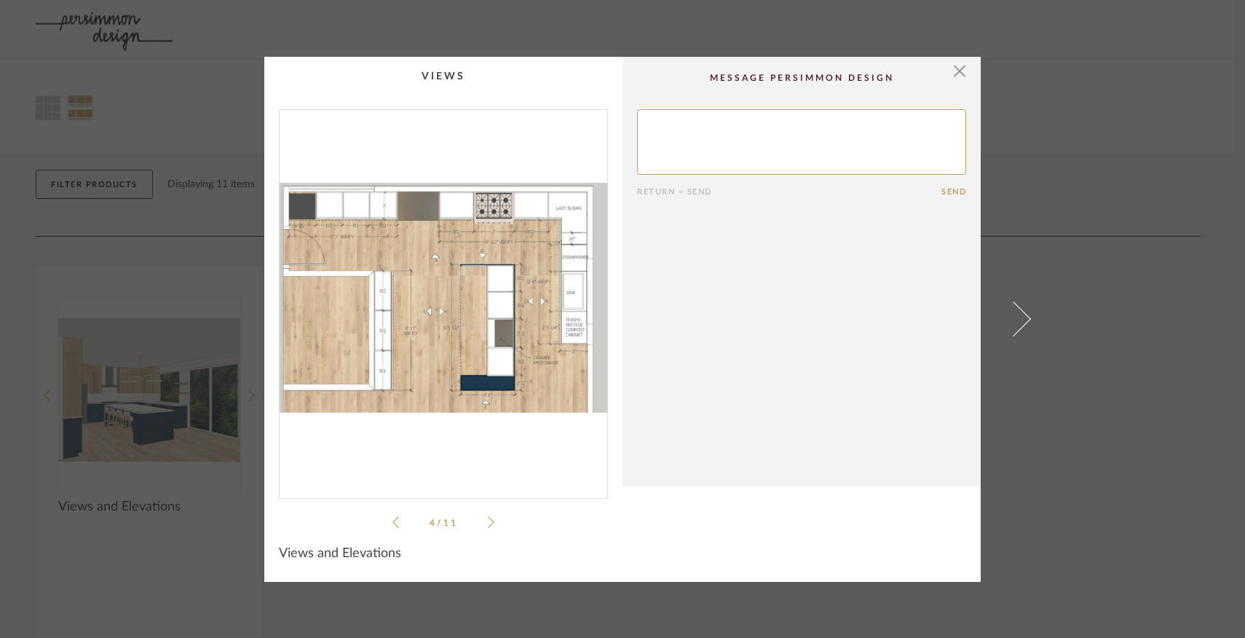
click at [488, 524] on icon at bounding box center [491, 522] width 7 height 13
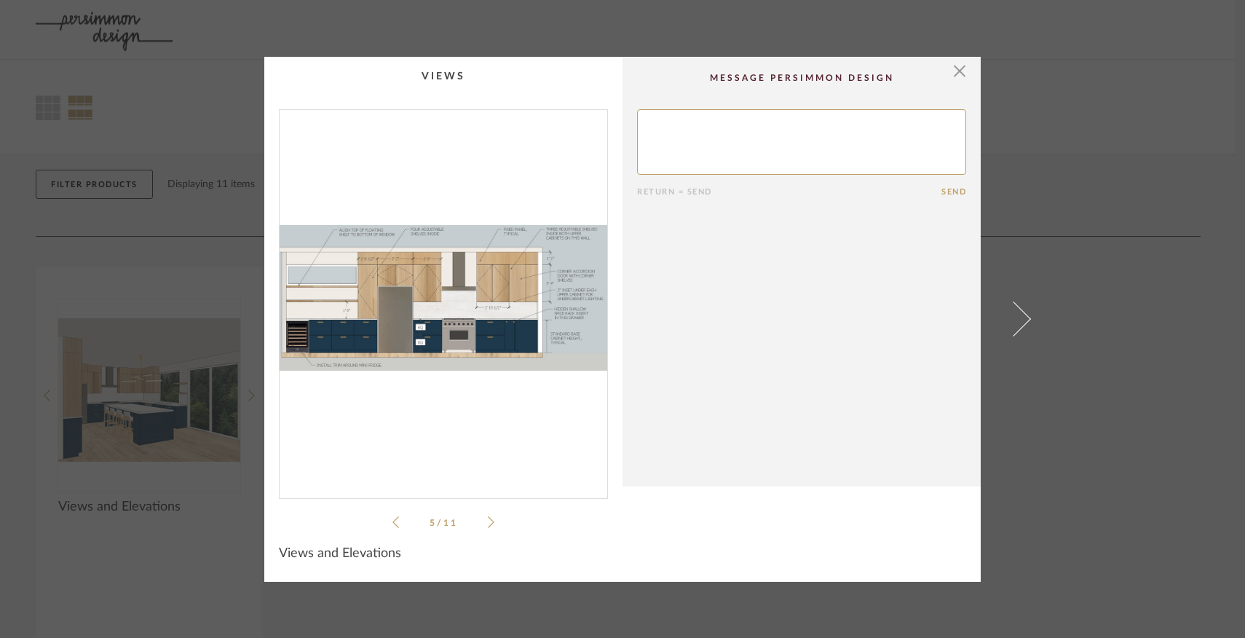
click at [488, 524] on icon at bounding box center [491, 522] width 7 height 13
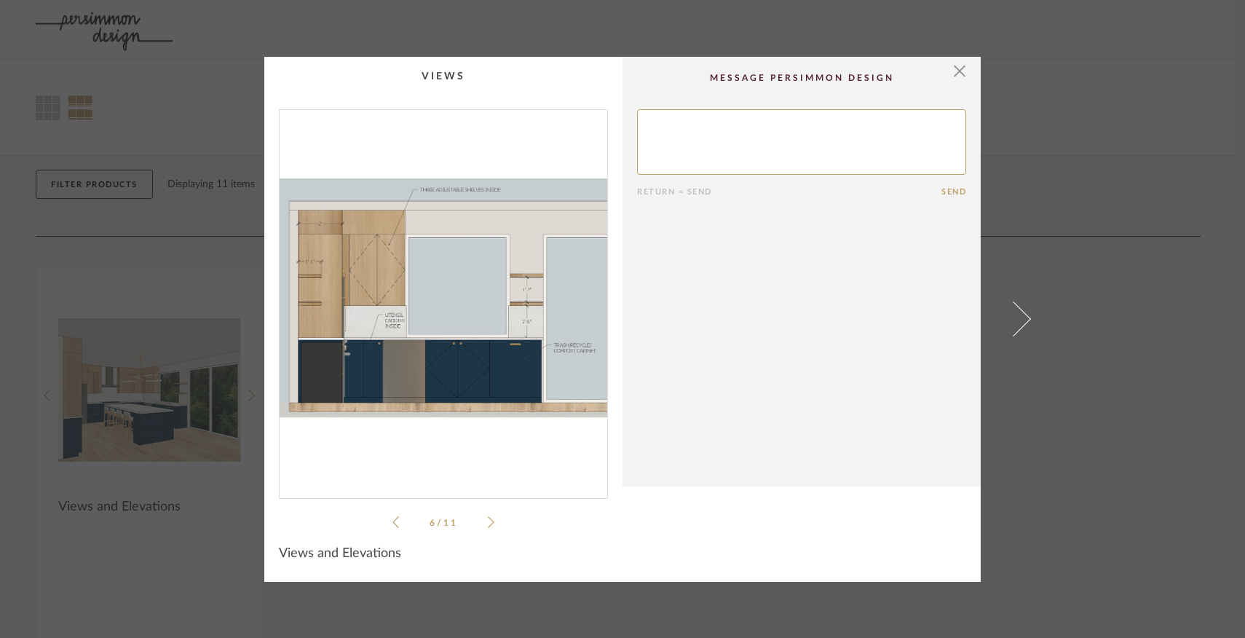
click at [488, 524] on icon at bounding box center [491, 522] width 7 height 13
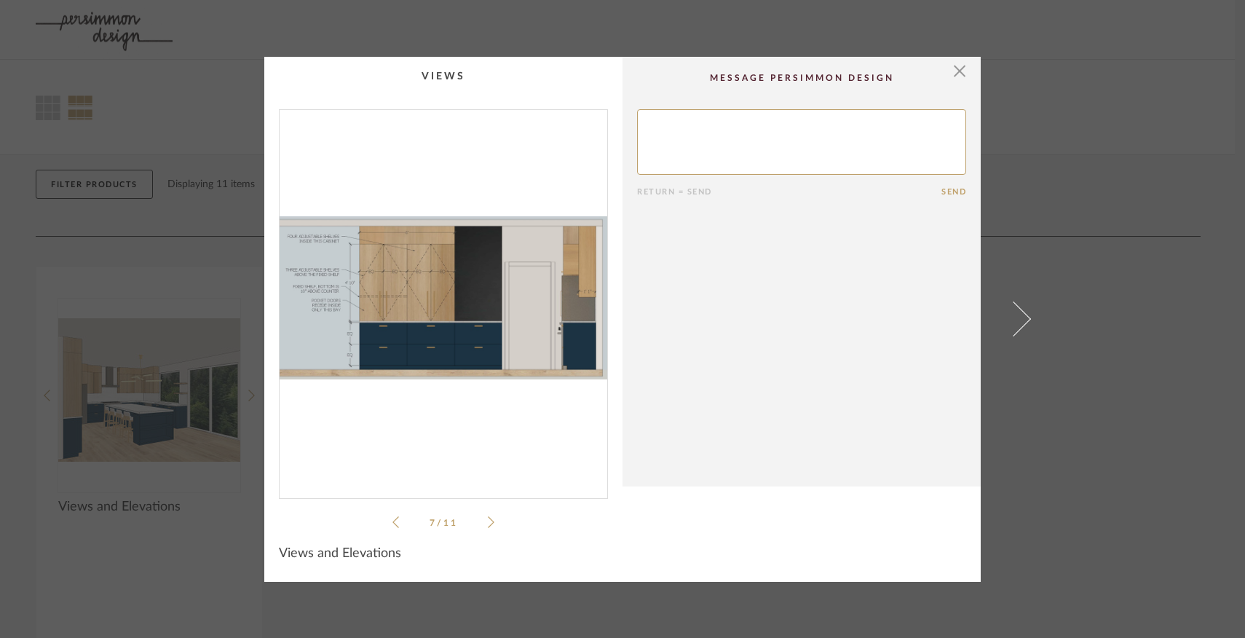
click at [488, 519] on icon at bounding box center [491, 522] width 7 height 13
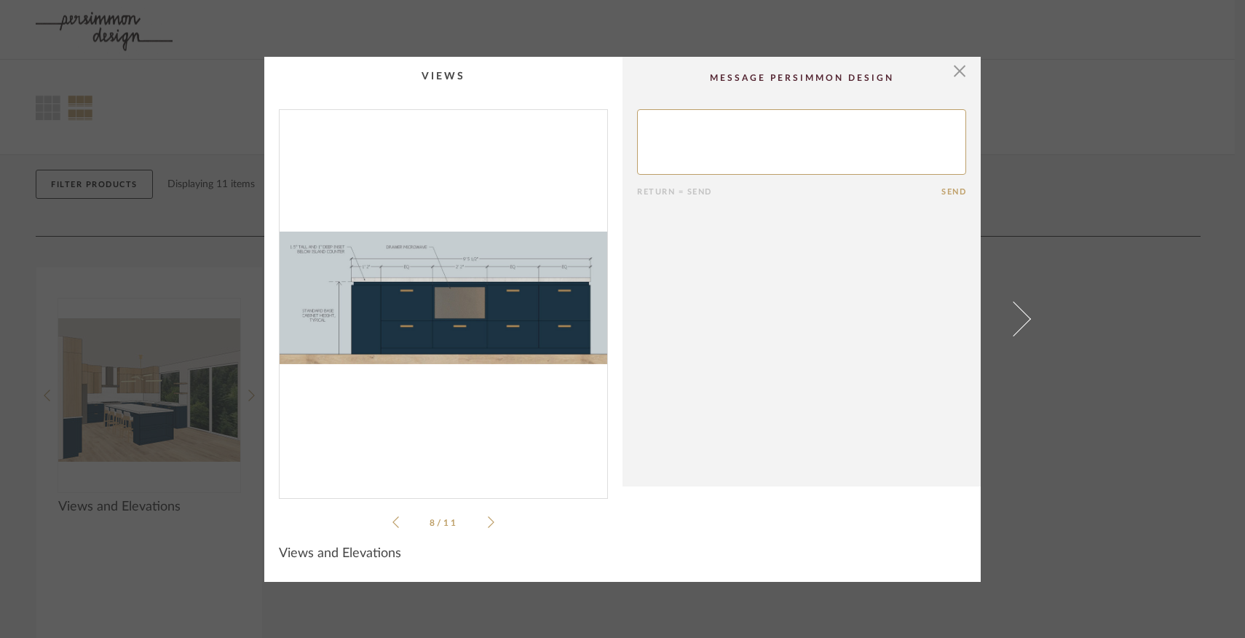
click at [488, 519] on icon at bounding box center [491, 522] width 7 height 13
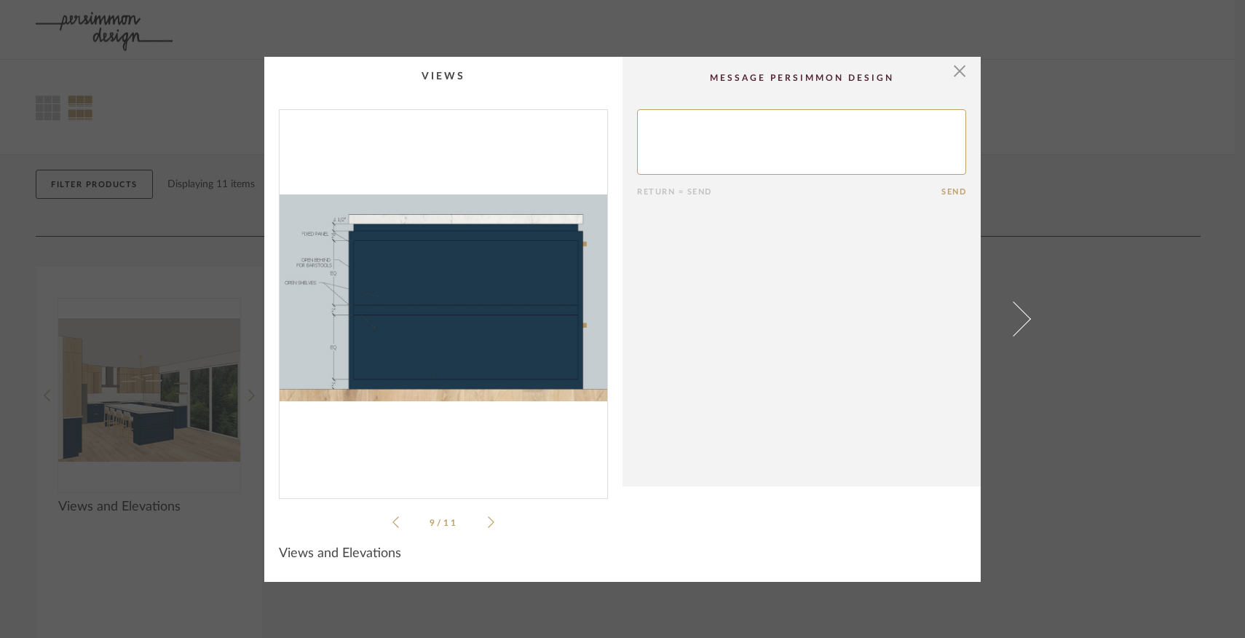
click at [488, 519] on icon at bounding box center [491, 522] width 7 height 13
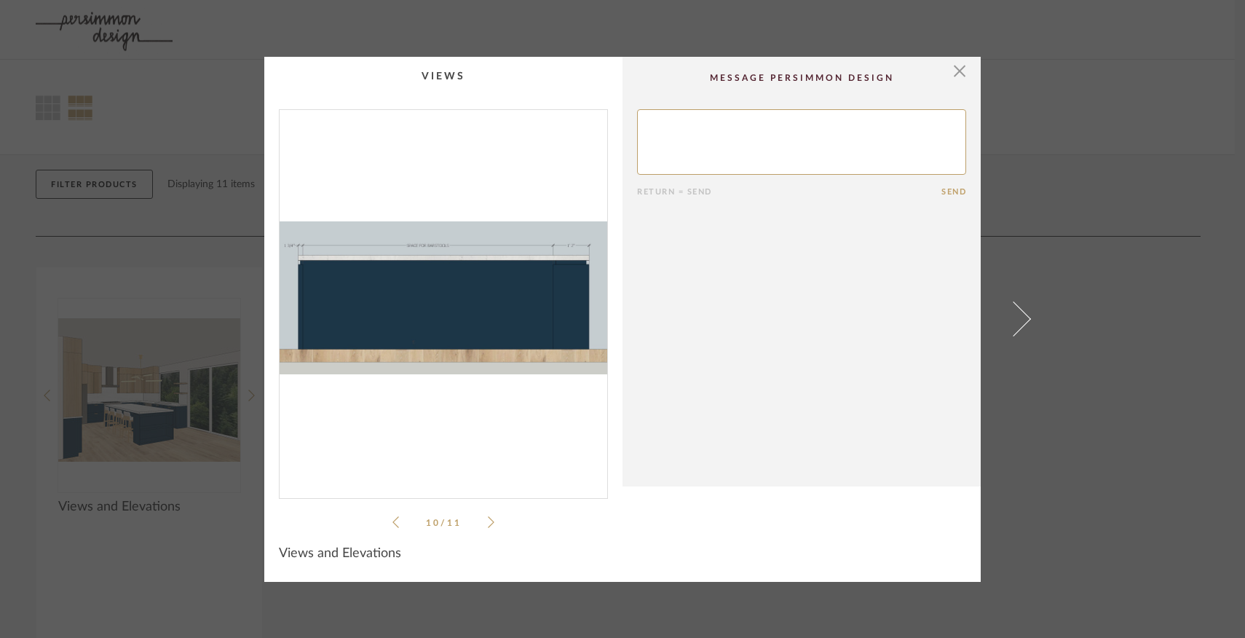
click at [488, 519] on icon at bounding box center [491, 522] width 7 height 13
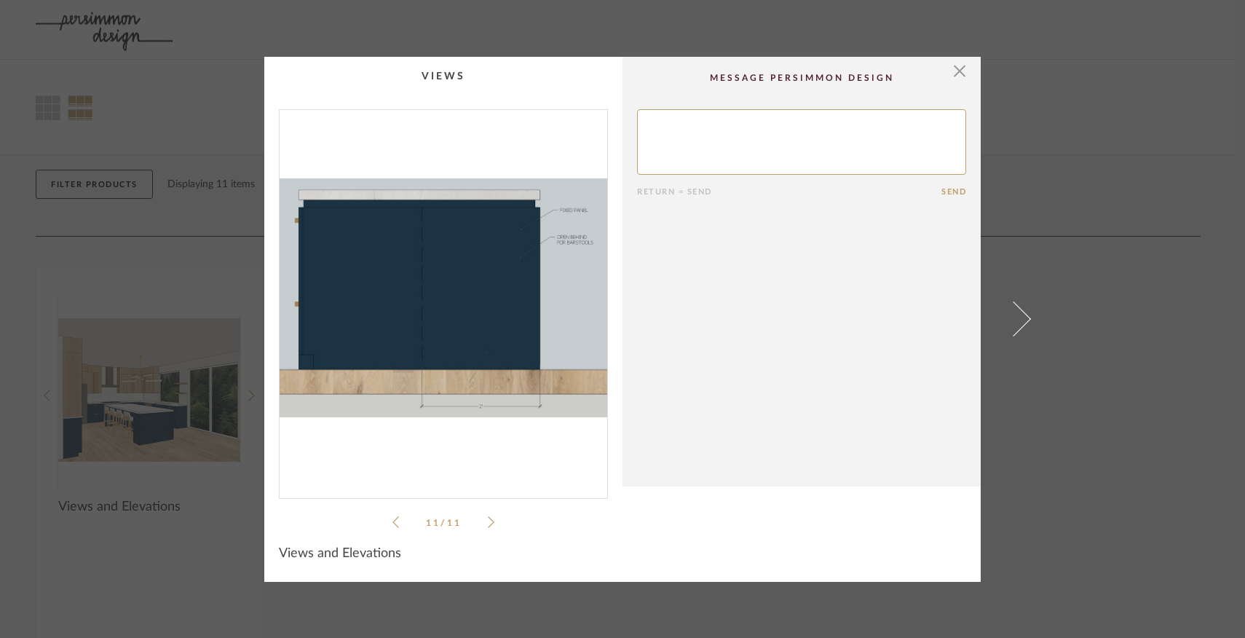
click at [488, 519] on icon at bounding box center [491, 522] width 7 height 13
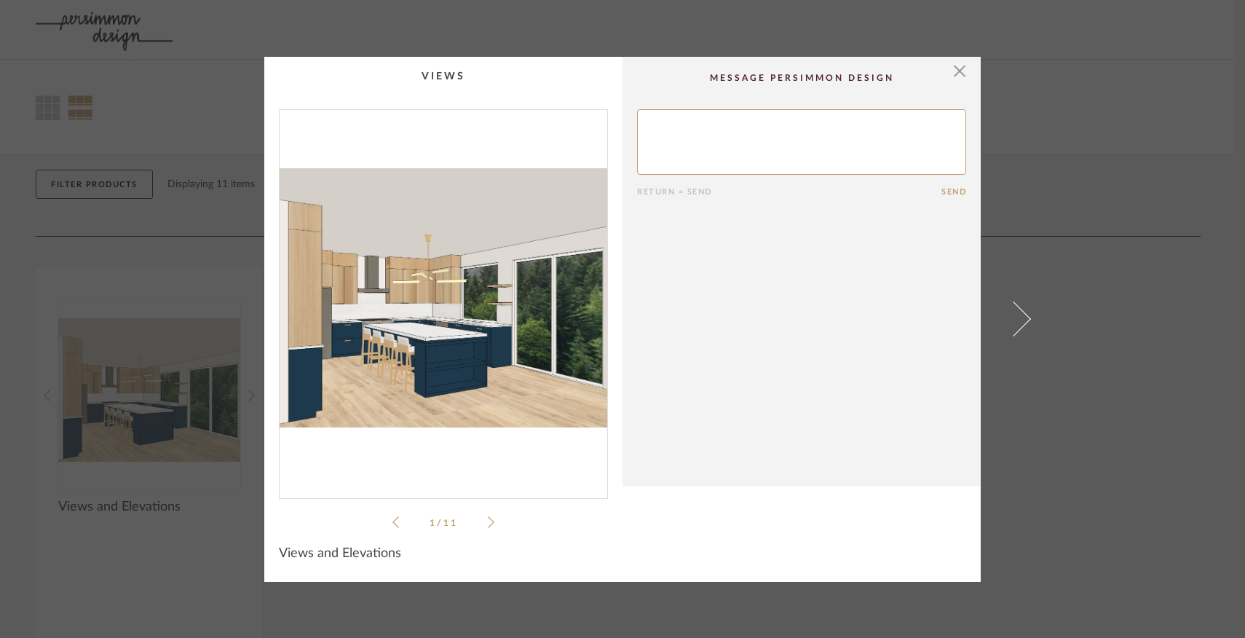
click at [488, 519] on icon at bounding box center [491, 522] width 7 height 13
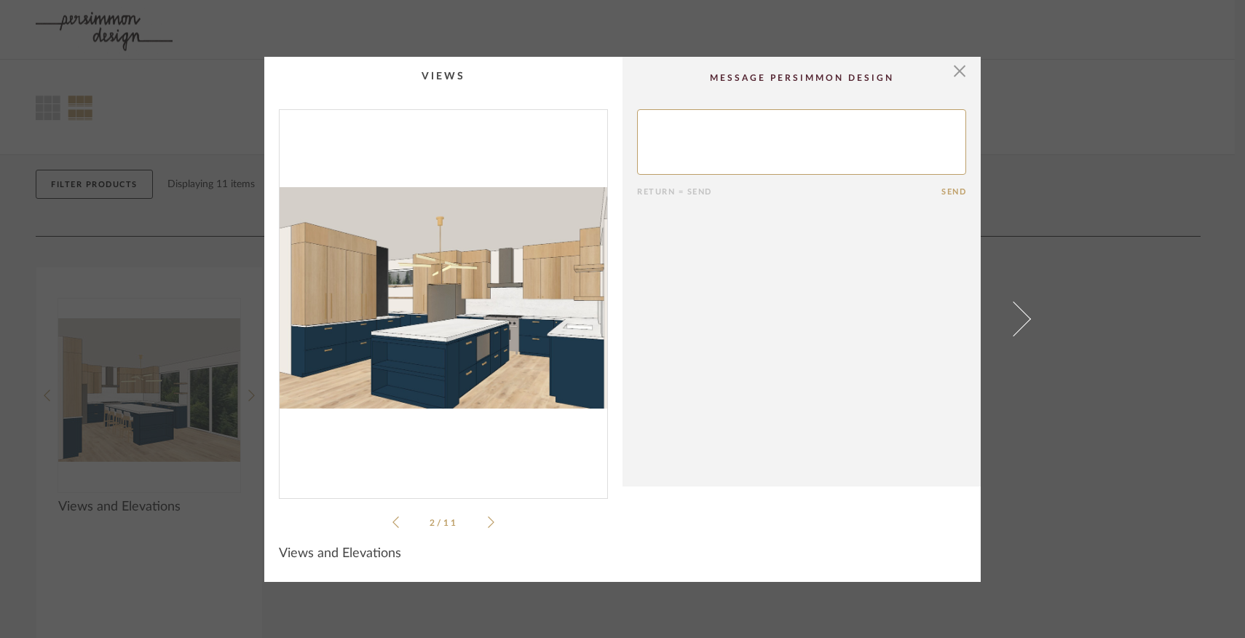
click at [488, 521] on icon at bounding box center [491, 522] width 7 height 13
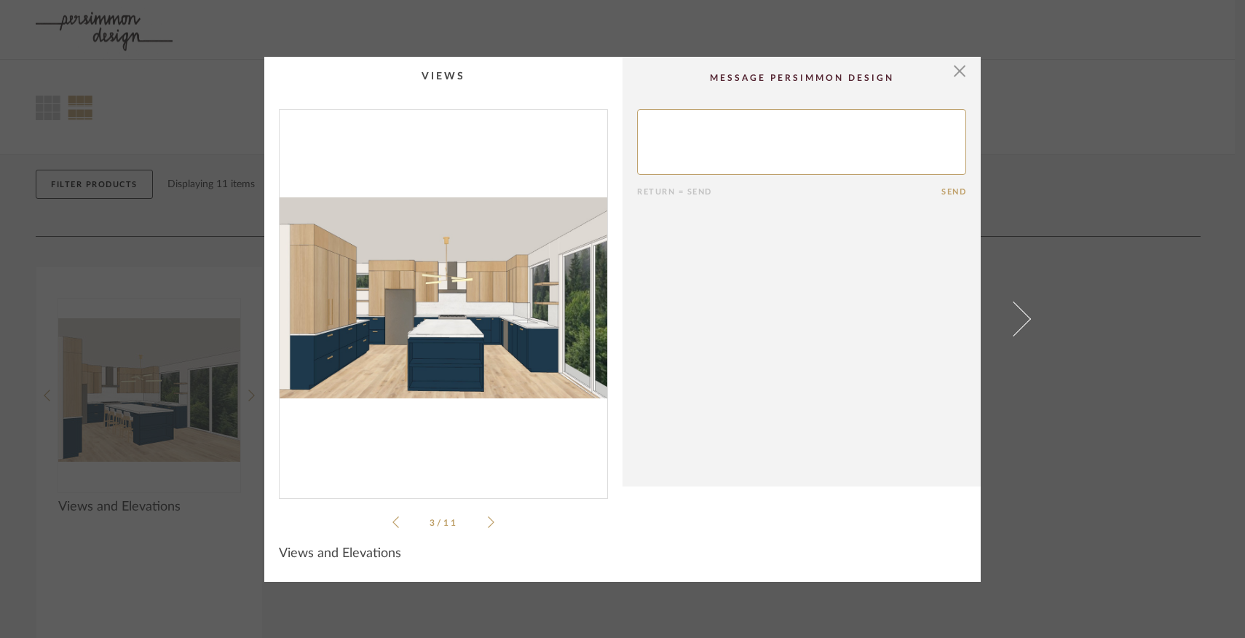
click at [488, 521] on icon at bounding box center [491, 522] width 7 height 13
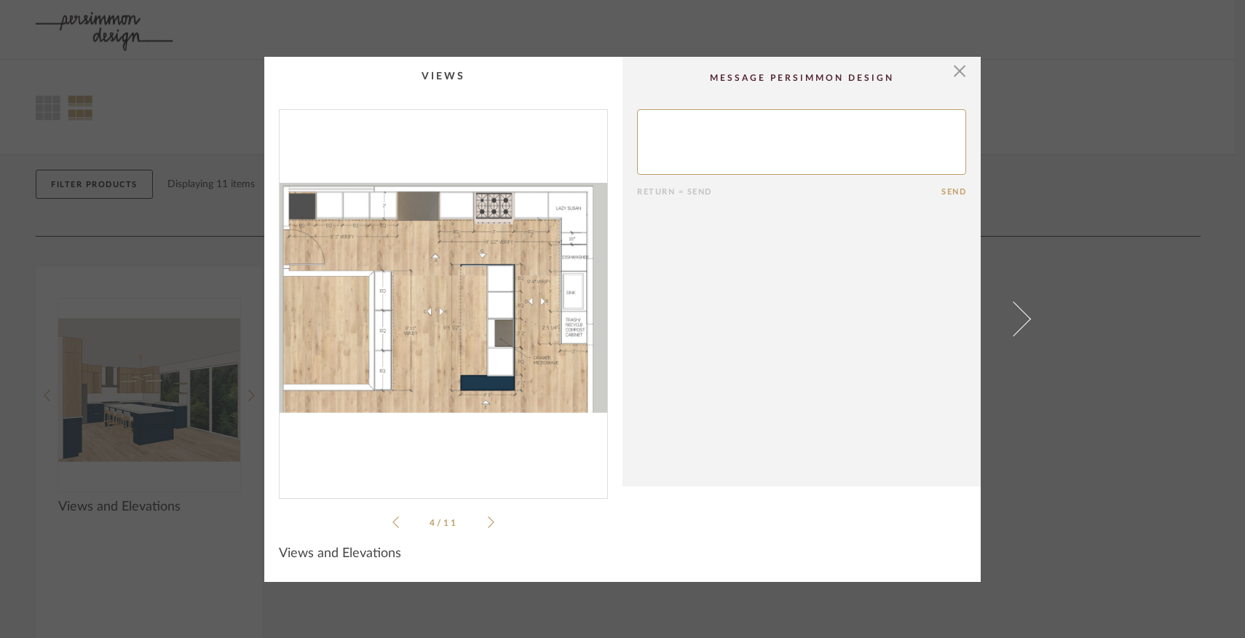
click at [488, 521] on icon at bounding box center [491, 522] width 7 height 13
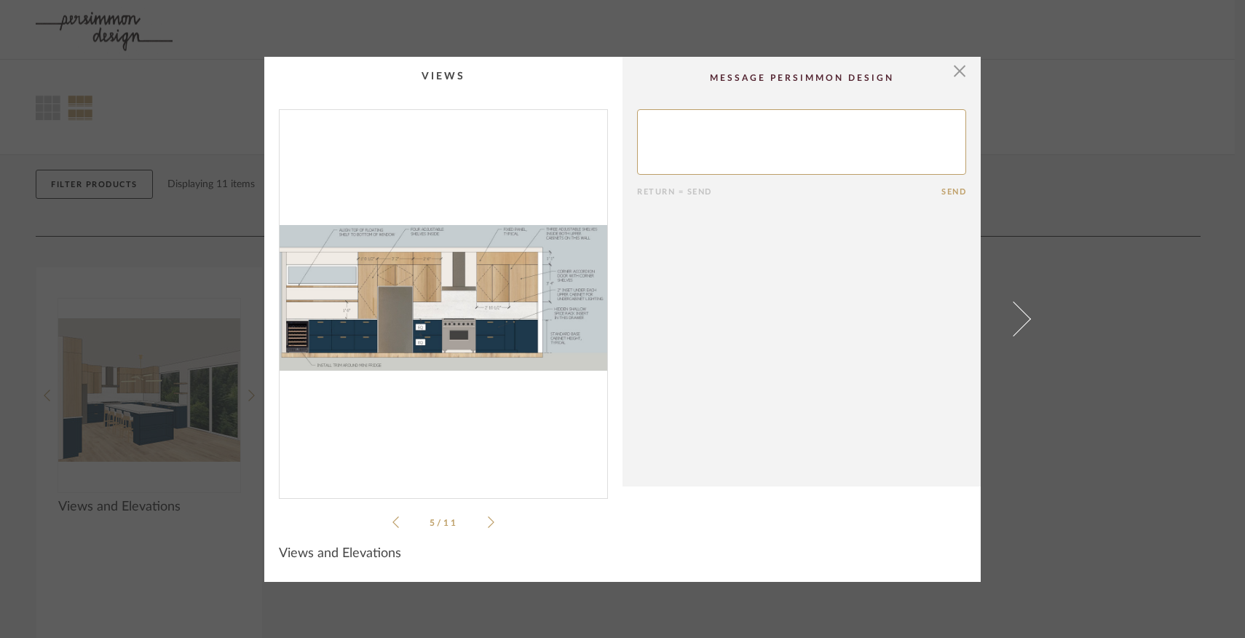
click at [488, 521] on icon at bounding box center [491, 522] width 7 height 13
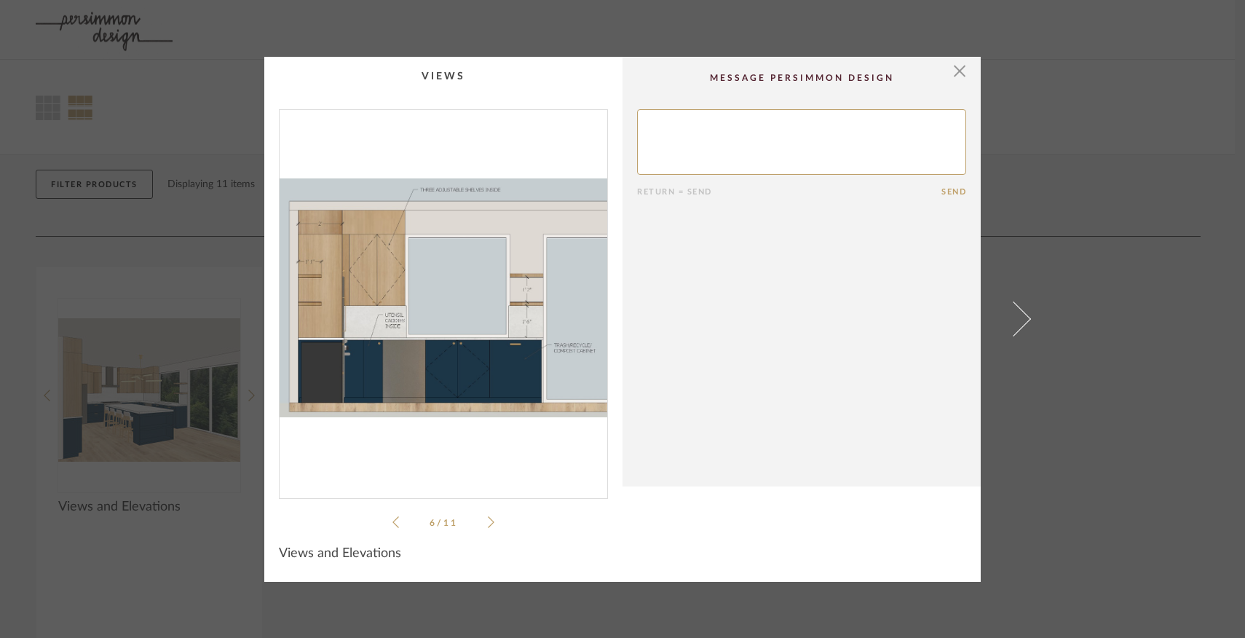
click at [488, 521] on icon at bounding box center [491, 522] width 7 height 13
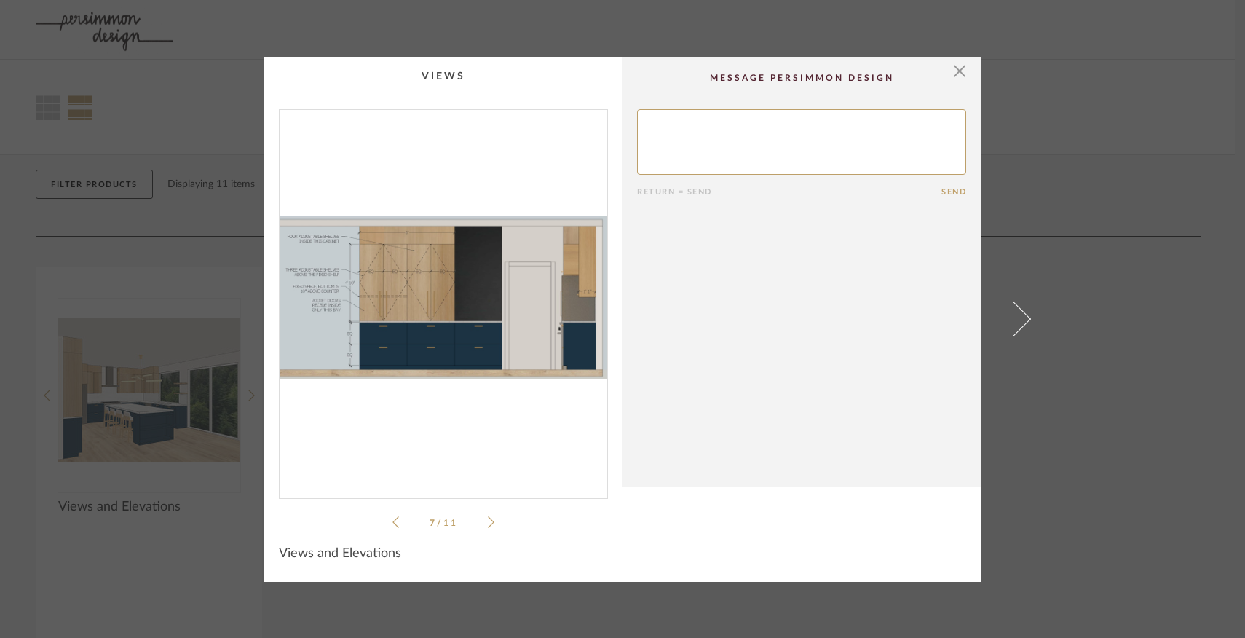
click at [488, 521] on icon at bounding box center [491, 522] width 7 height 13
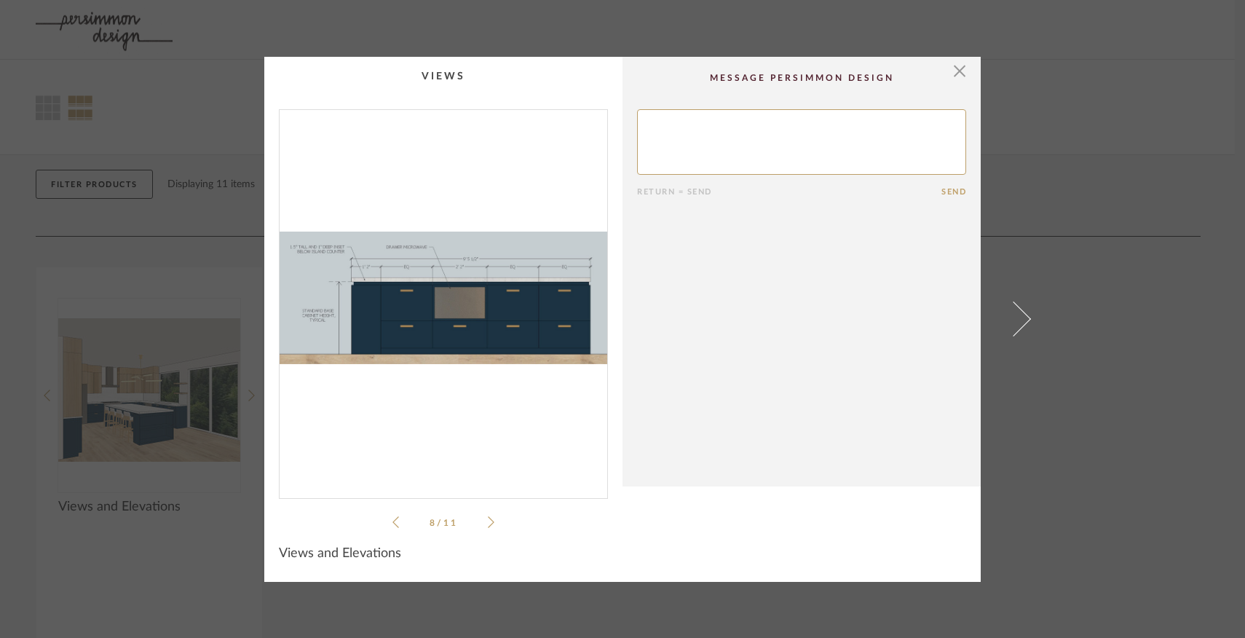
click at [392, 520] on icon at bounding box center [395, 522] width 7 height 12
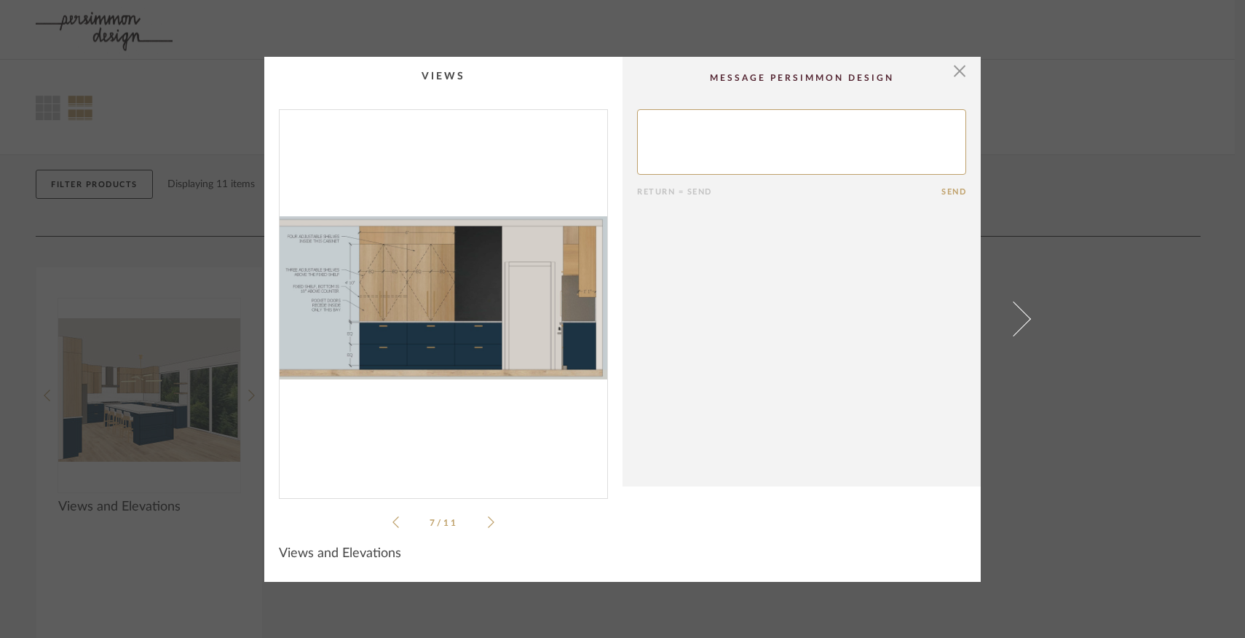
click at [392, 520] on icon at bounding box center [395, 522] width 7 height 12
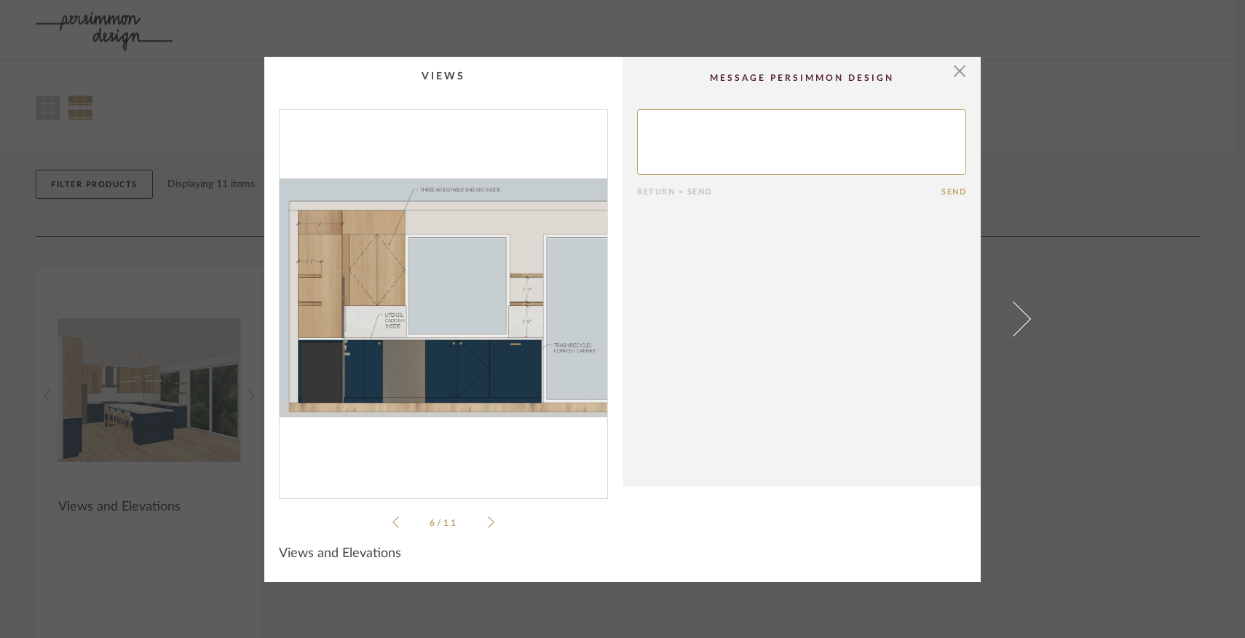
click at [477, 515] on li "6 / 11" at bounding box center [443, 521] width 89 height 17
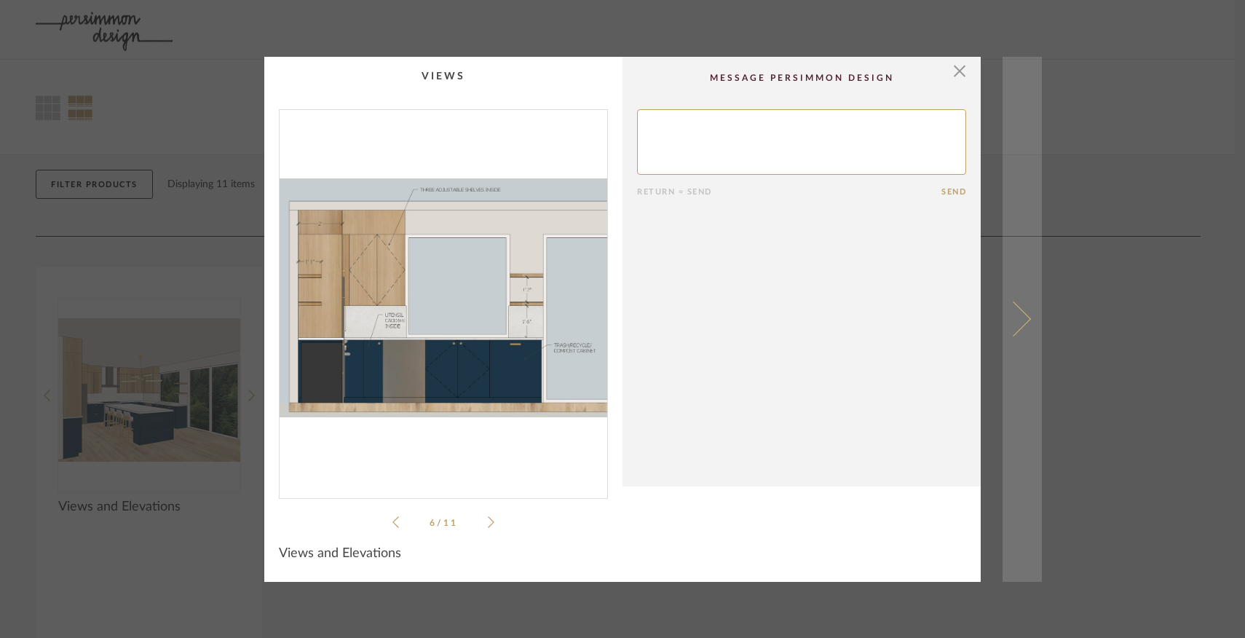
click at [1015, 327] on span at bounding box center [1013, 318] width 35 height 35
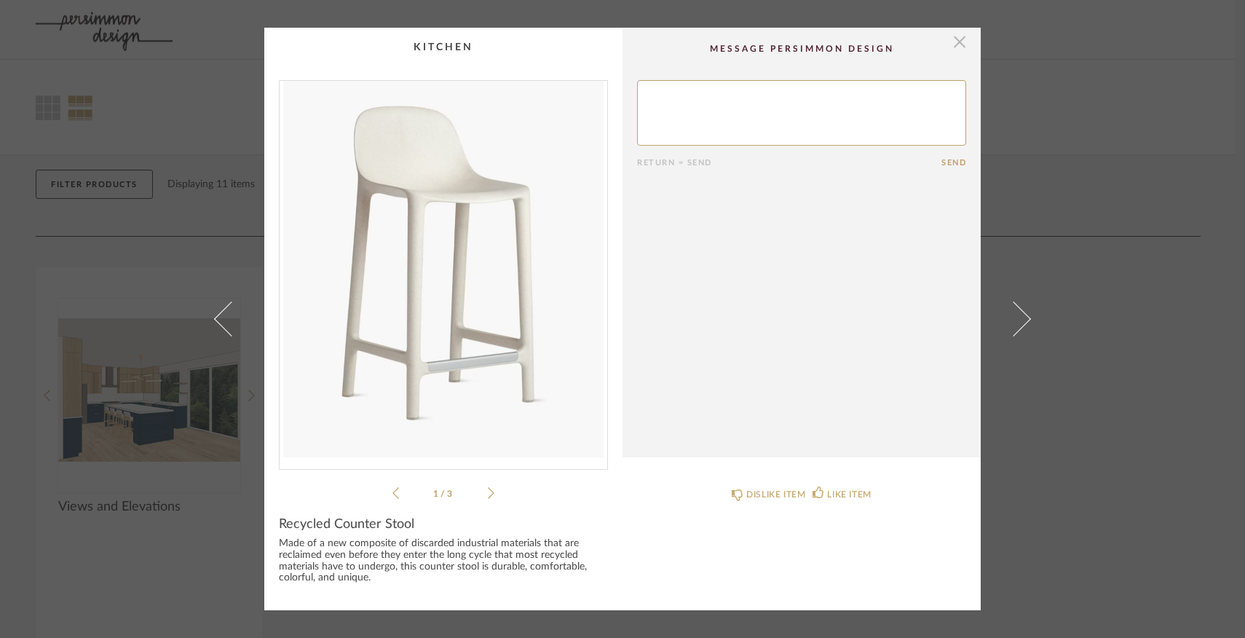
click at [950, 47] on span "button" at bounding box center [959, 42] width 29 height 29
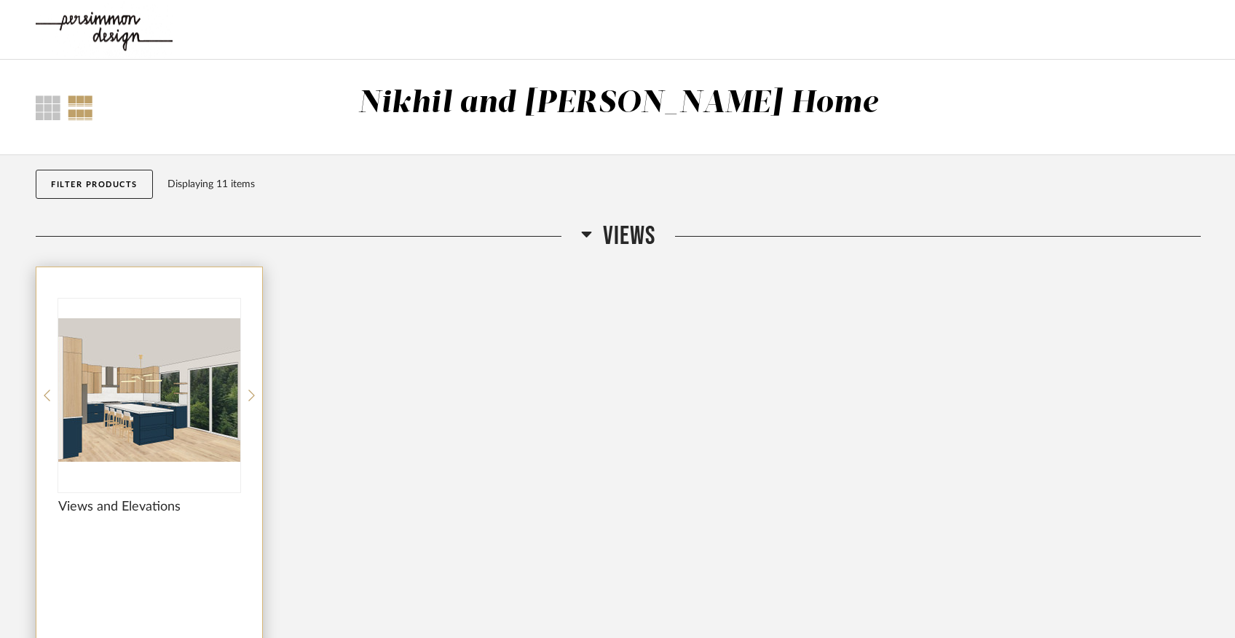
click at [140, 447] on img "0" at bounding box center [149, 390] width 182 height 182
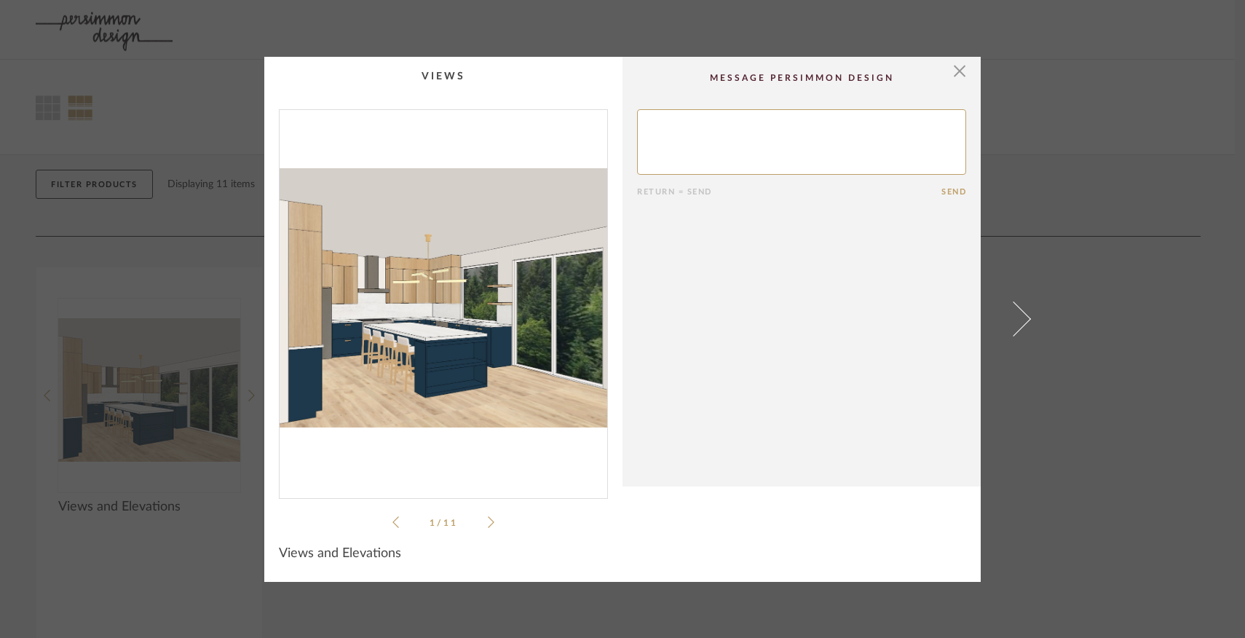
click at [488, 524] on icon at bounding box center [491, 522] width 7 height 13
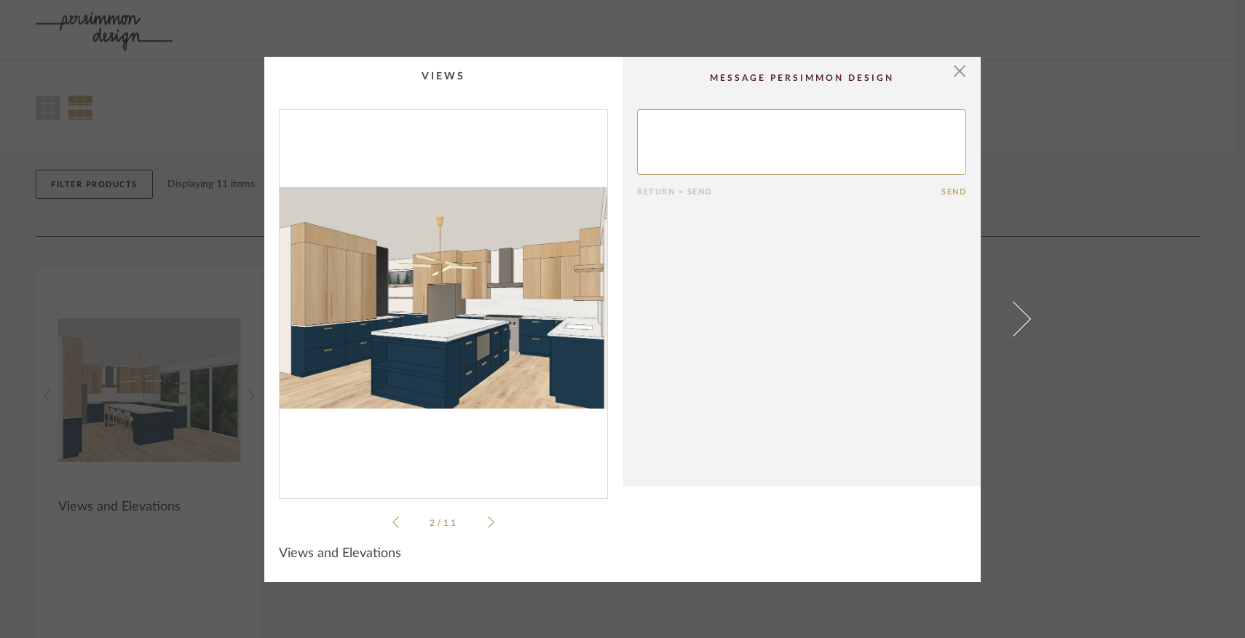
click at [488, 524] on icon at bounding box center [491, 522] width 7 height 13
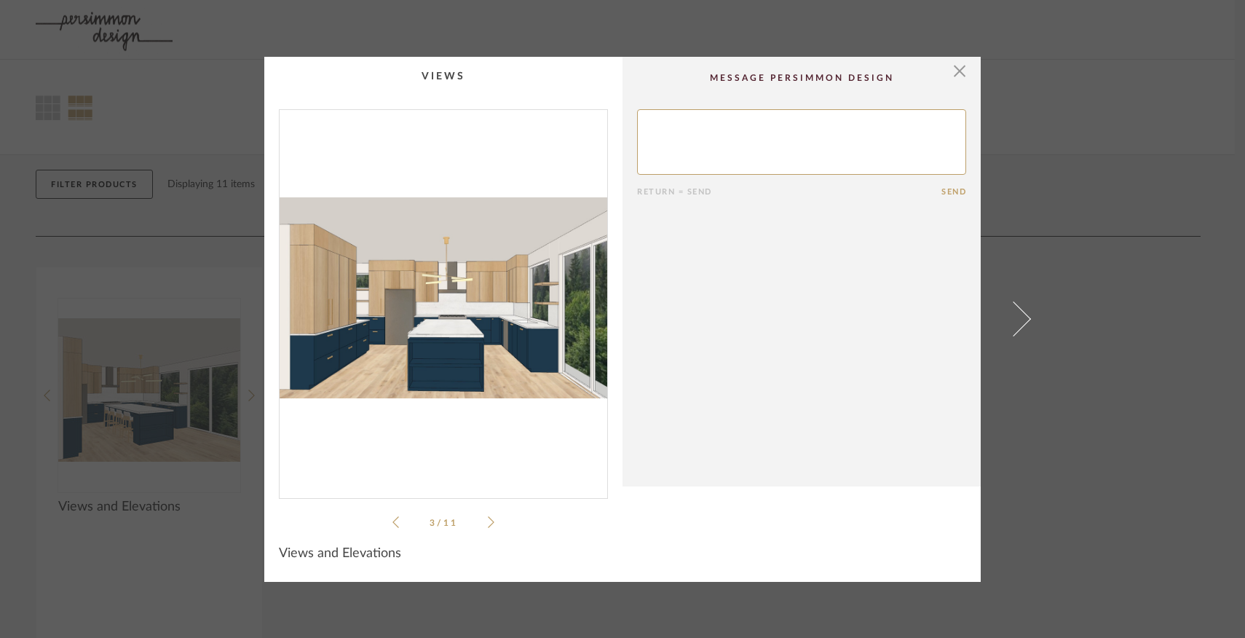
click at [488, 524] on icon at bounding box center [491, 522] width 7 height 13
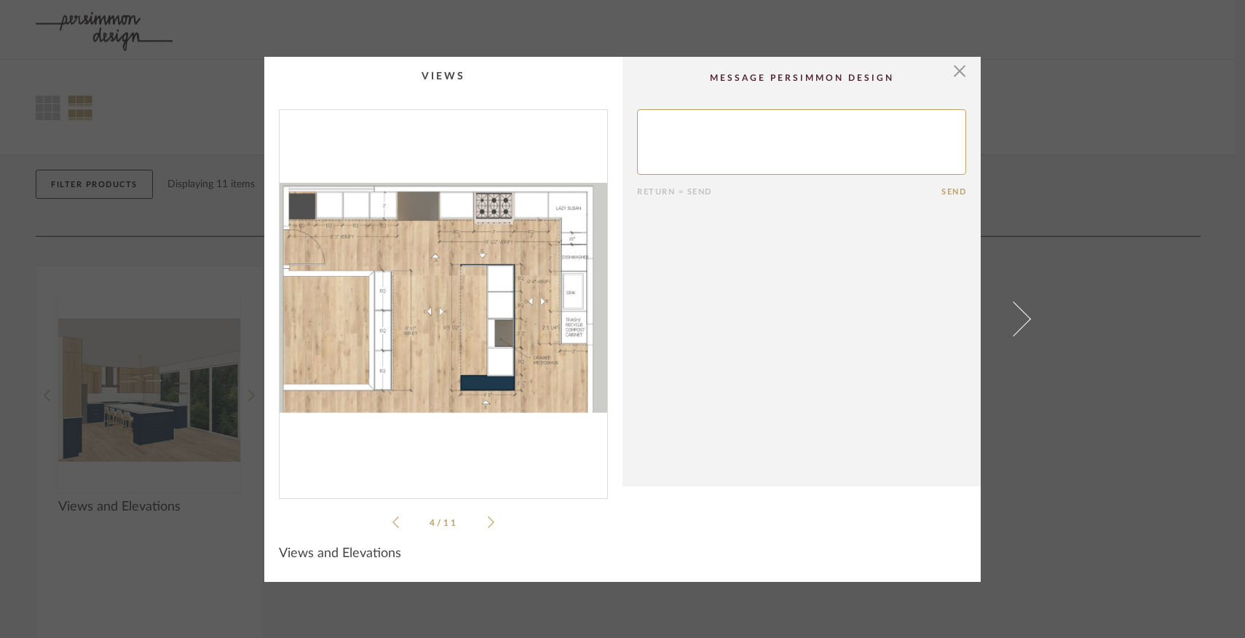
click at [488, 524] on icon at bounding box center [491, 522] width 7 height 13
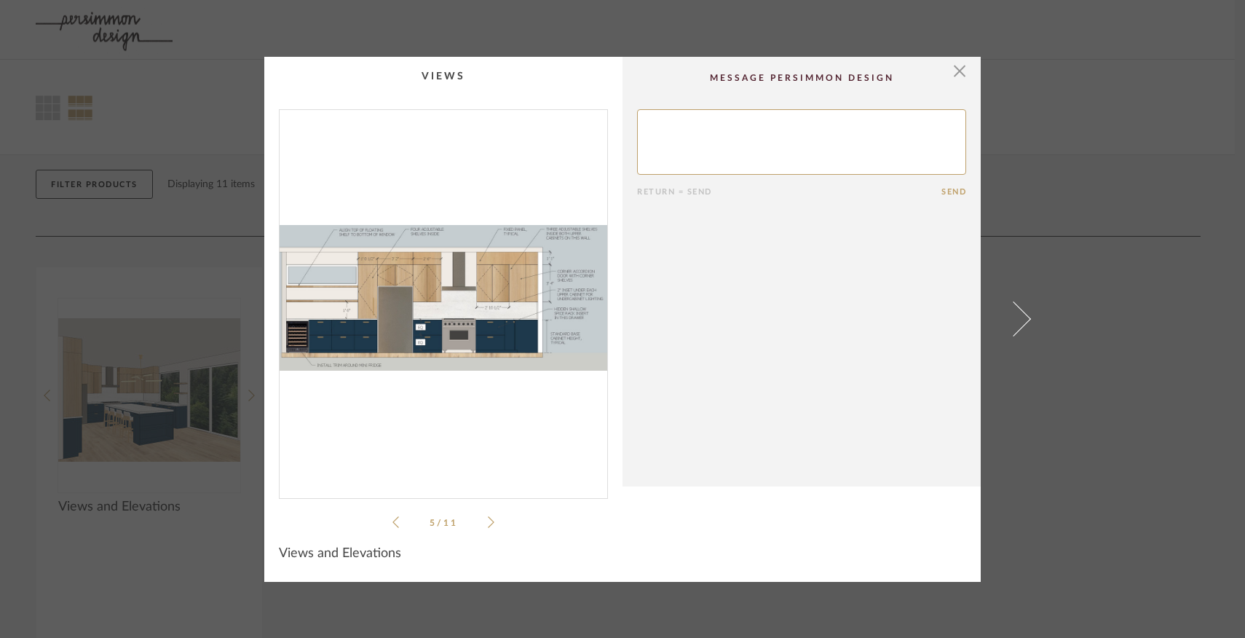
click at [488, 520] on icon at bounding box center [491, 522] width 7 height 13
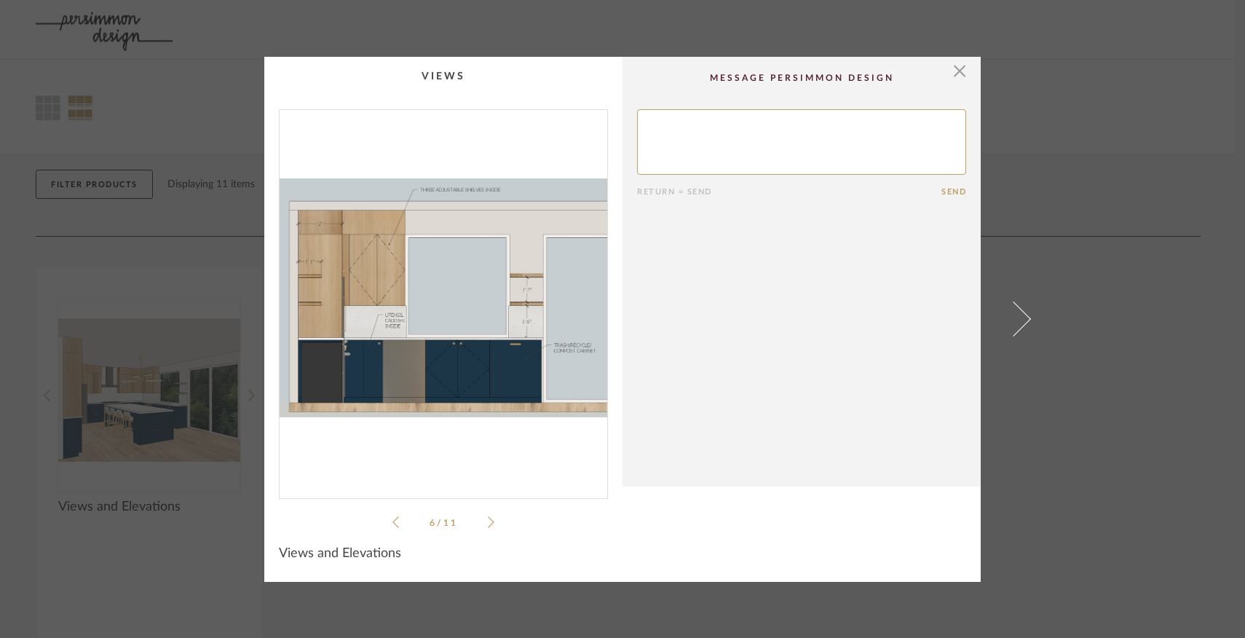
click at [488, 519] on icon at bounding box center [491, 522] width 7 height 12
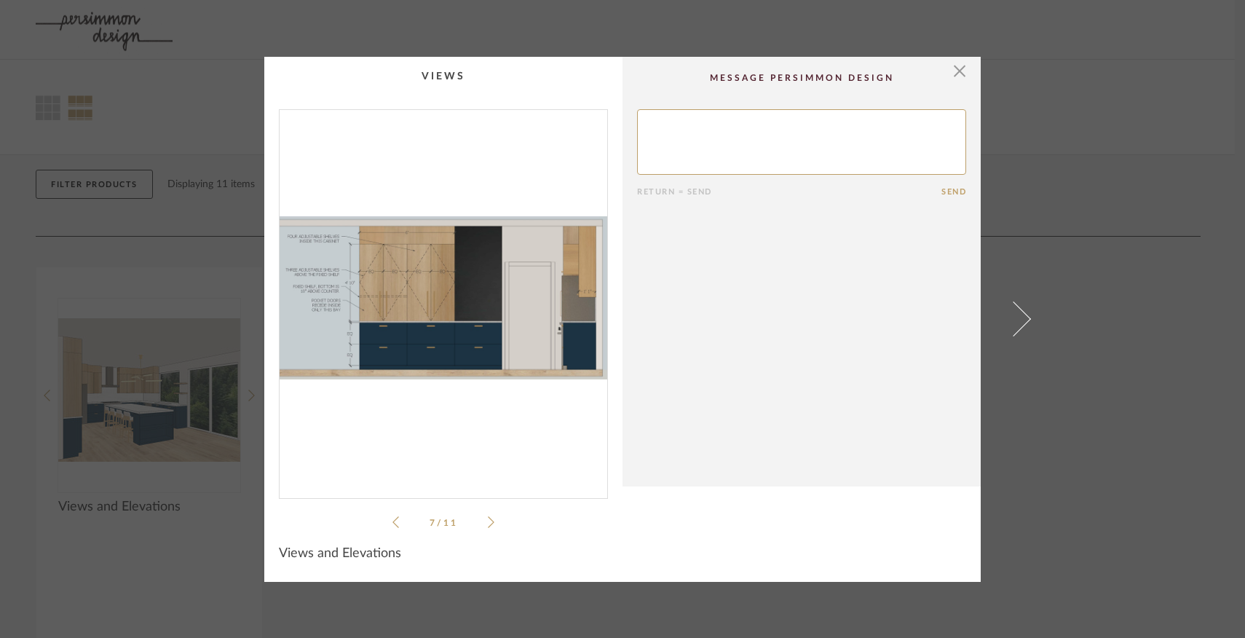
click at [488, 519] on icon at bounding box center [491, 522] width 7 height 12
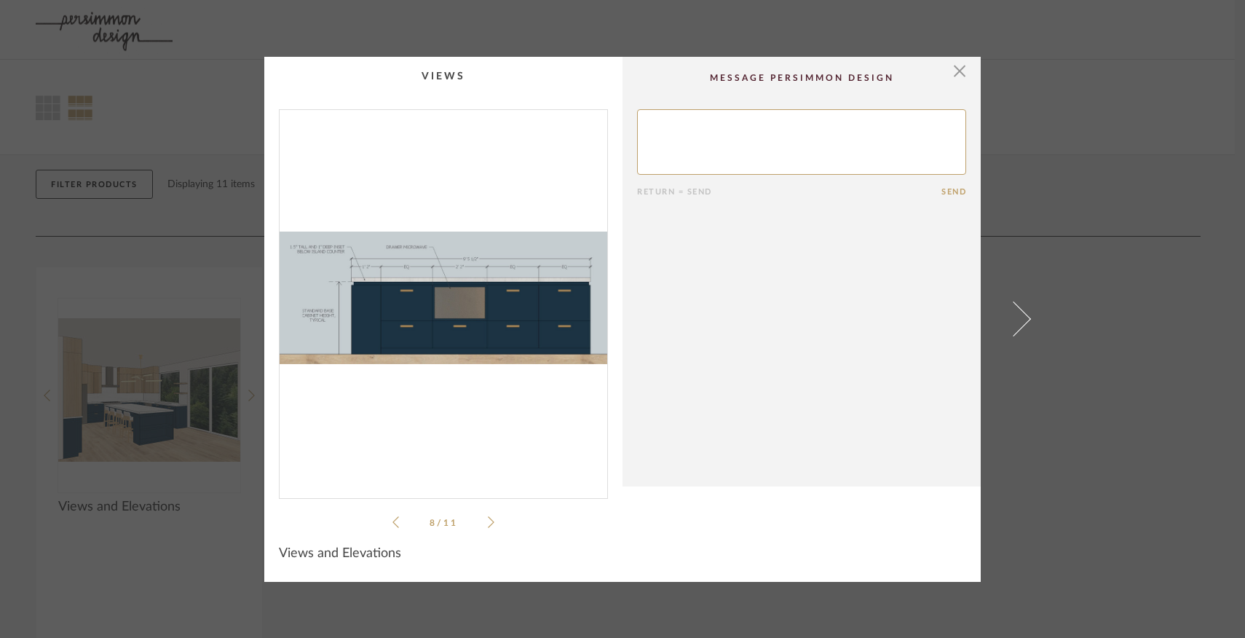
click at [488, 519] on icon at bounding box center [491, 522] width 7 height 12
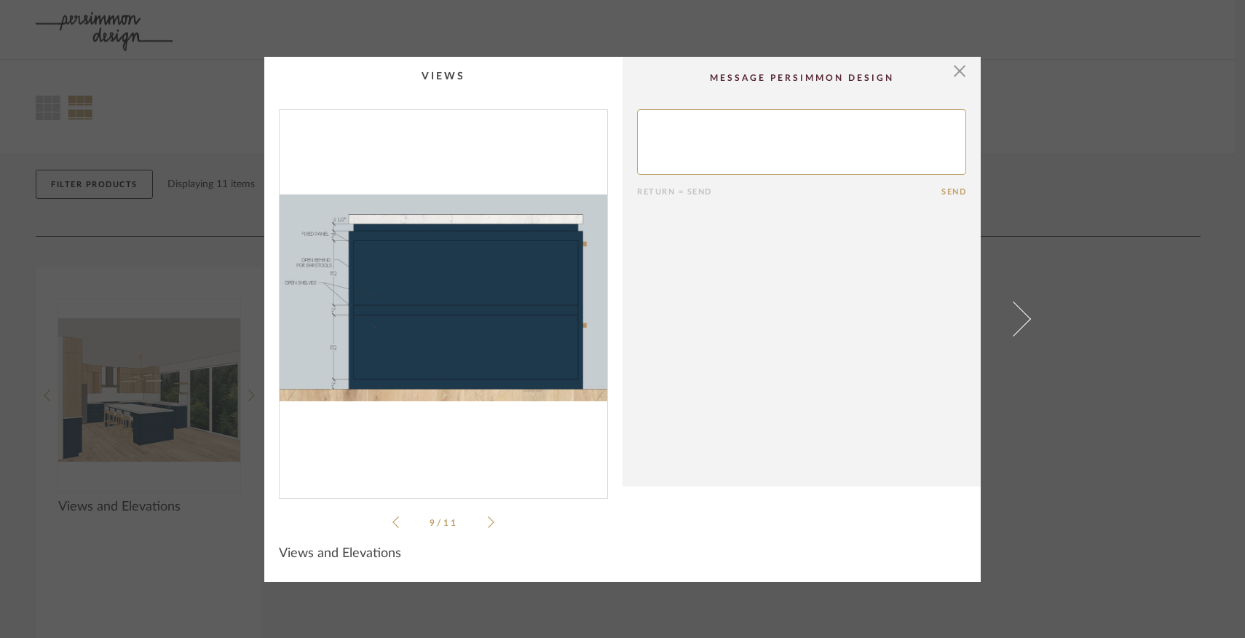
click at [488, 519] on icon at bounding box center [491, 522] width 7 height 12
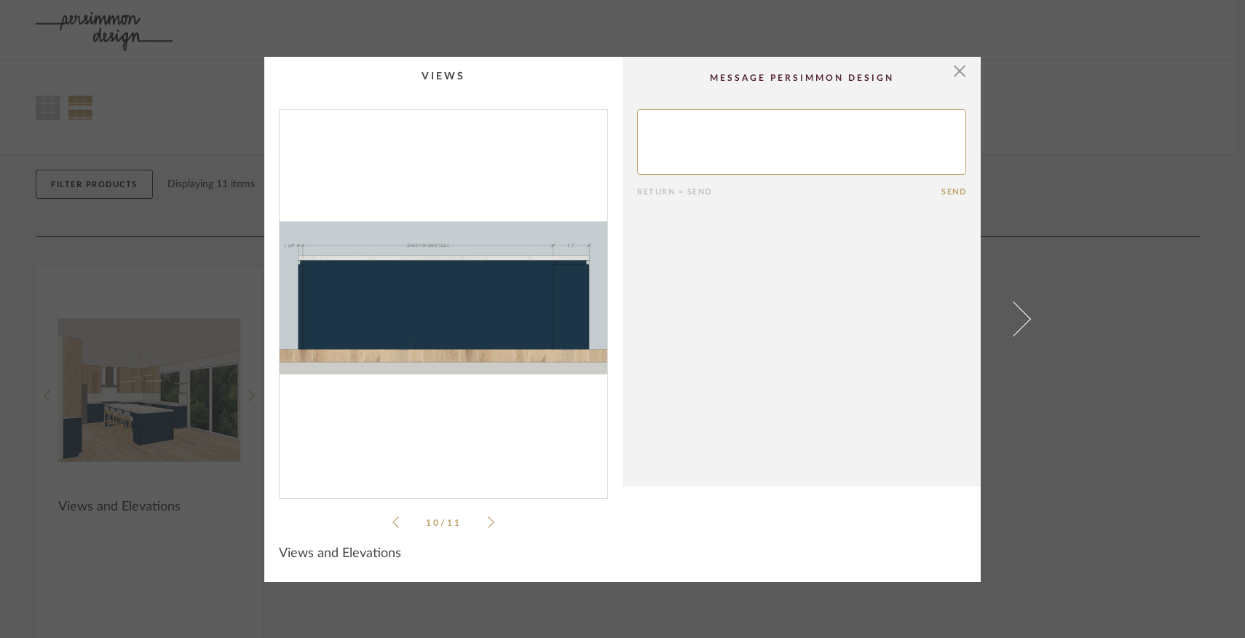
click at [488, 519] on icon at bounding box center [491, 522] width 7 height 12
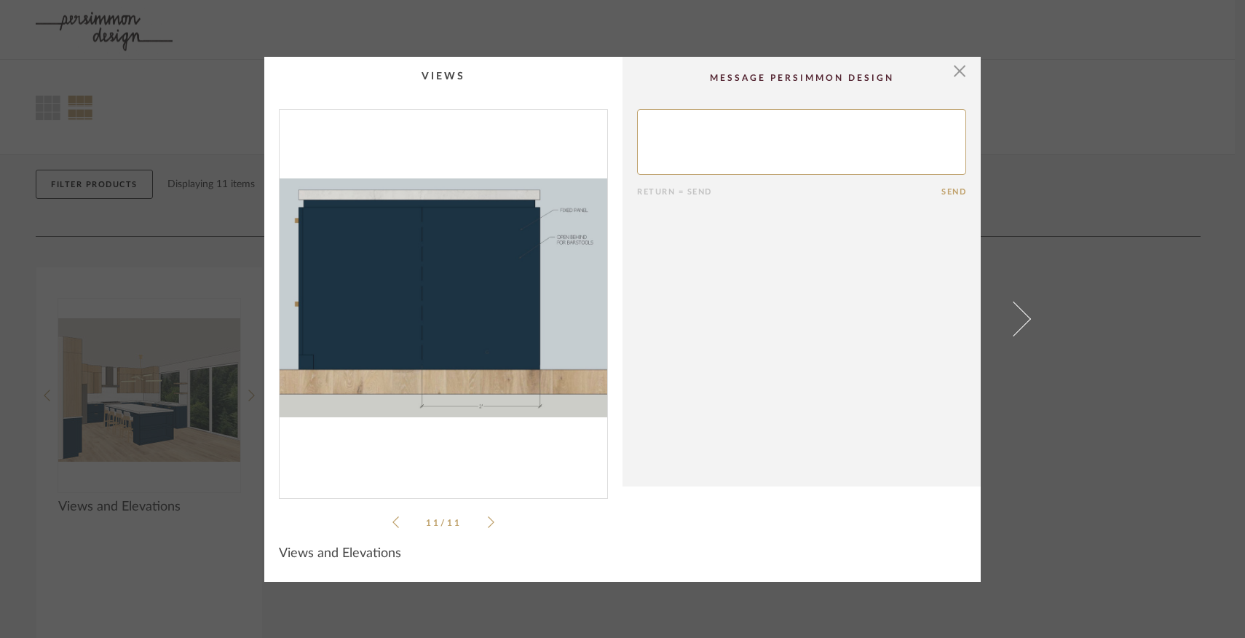
click at [488, 519] on icon at bounding box center [491, 522] width 7 height 12
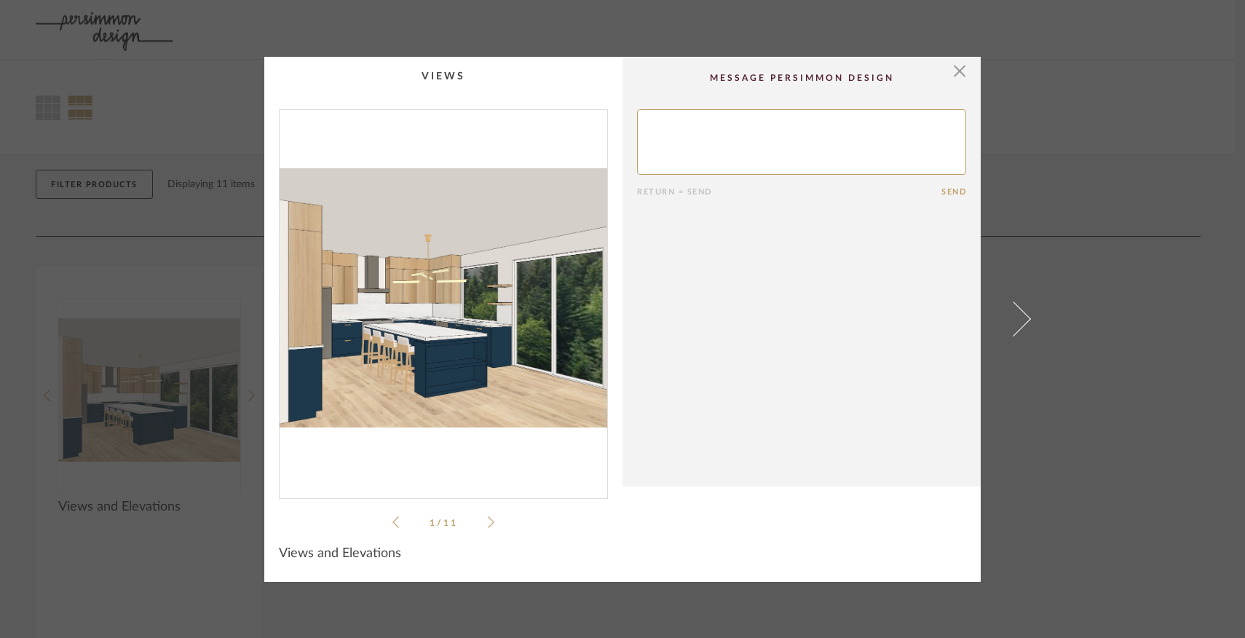
click at [488, 519] on icon at bounding box center [491, 522] width 7 height 12
